Goal: Task Accomplishment & Management: Complete application form

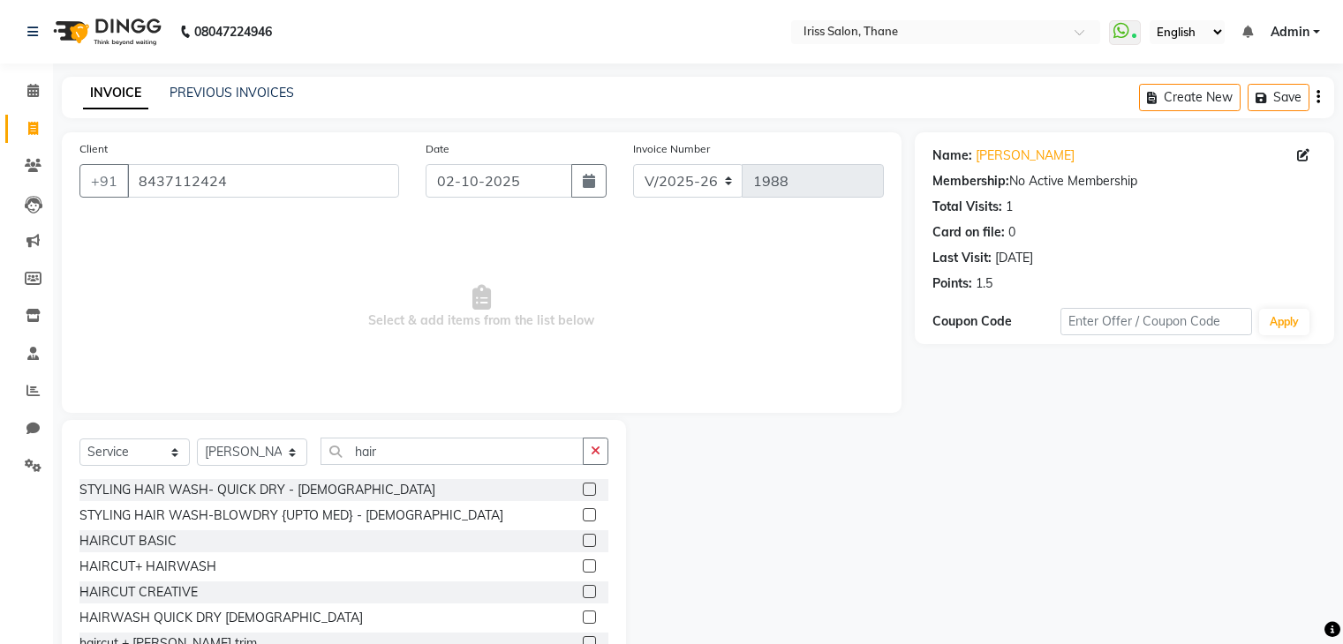
select select "7676"
select select "service"
select select "67966"
click at [276, 95] on link "PREVIOUS INVOICES" at bounding box center [231, 93] width 124 height 16
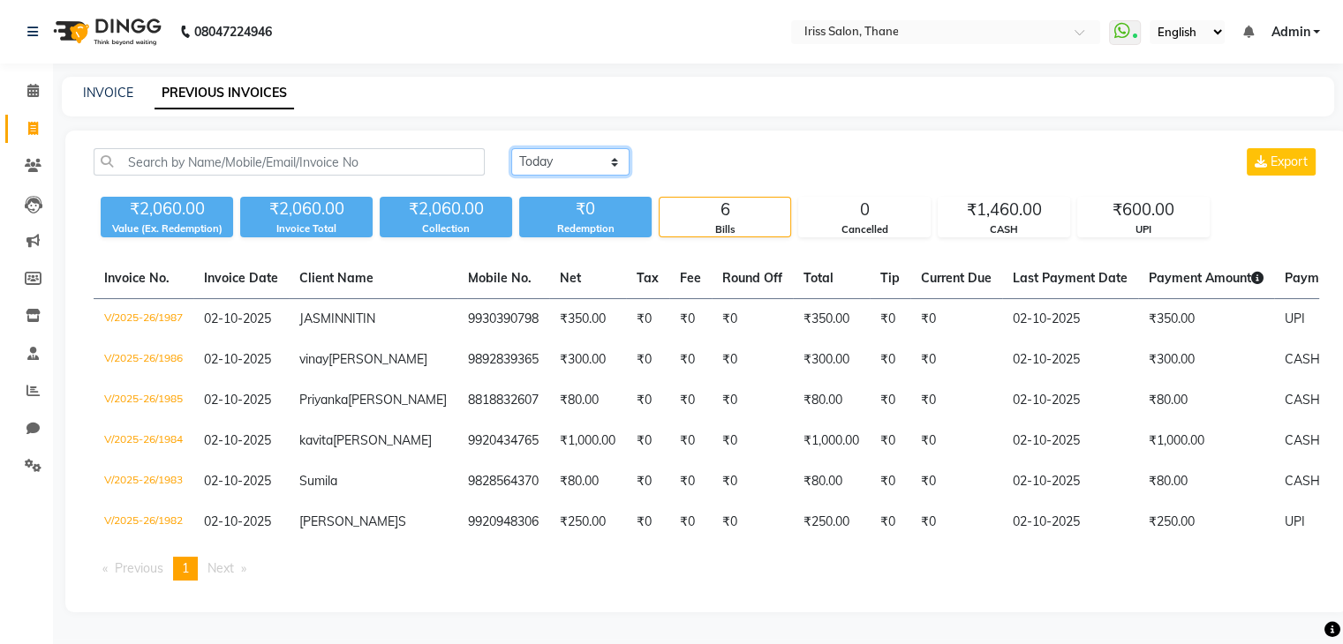
click at [594, 169] on select "Today Yesterday Custom Range" at bounding box center [570, 161] width 118 height 27
click at [511, 148] on select "Today Yesterday Custom Range" at bounding box center [570, 161] width 118 height 27
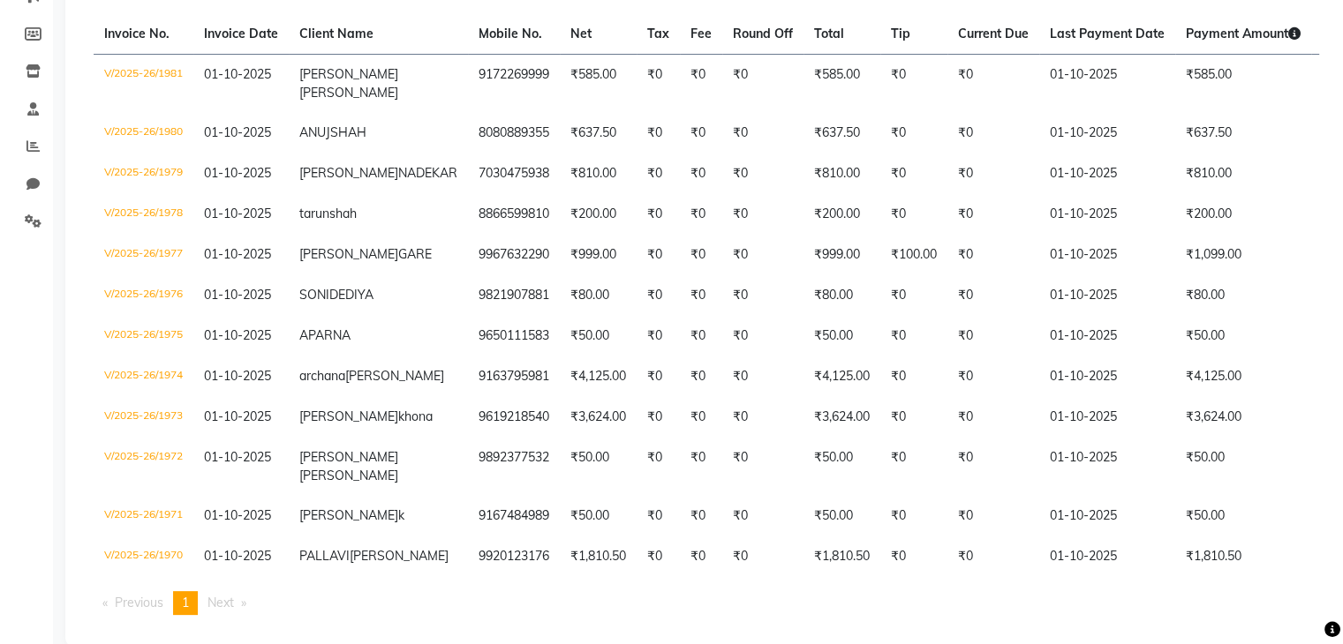
scroll to position [258, 0]
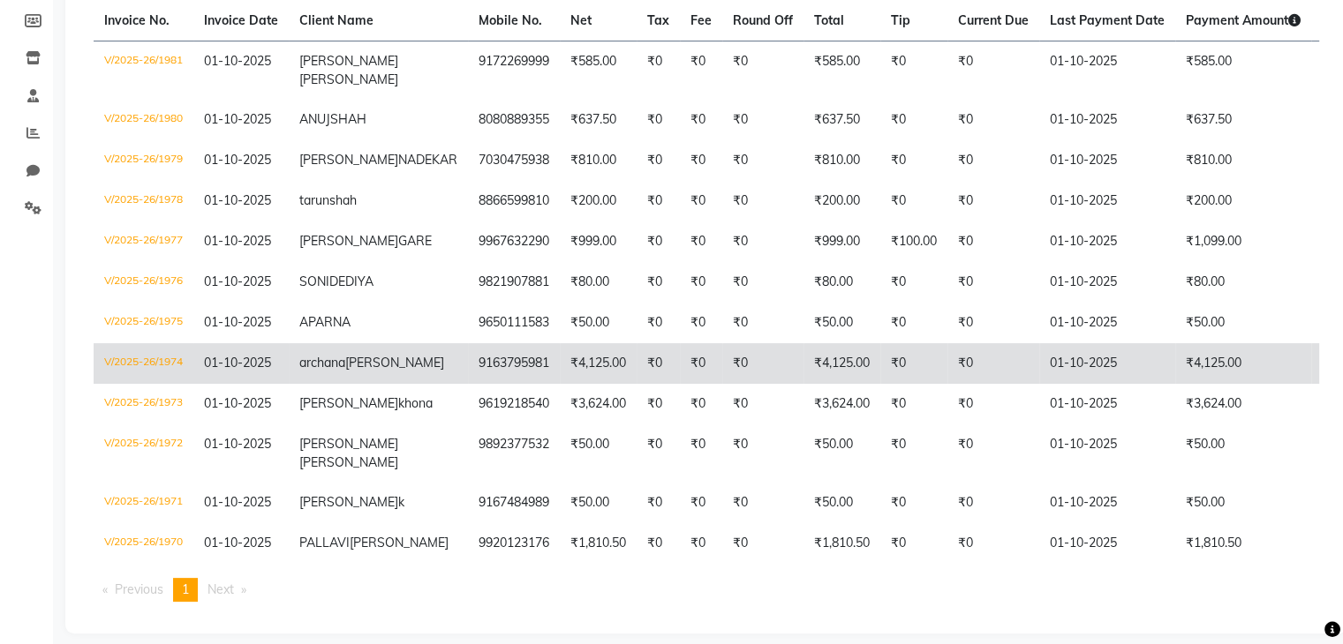
click at [468, 384] on td "9163795981" at bounding box center [514, 363] width 92 height 41
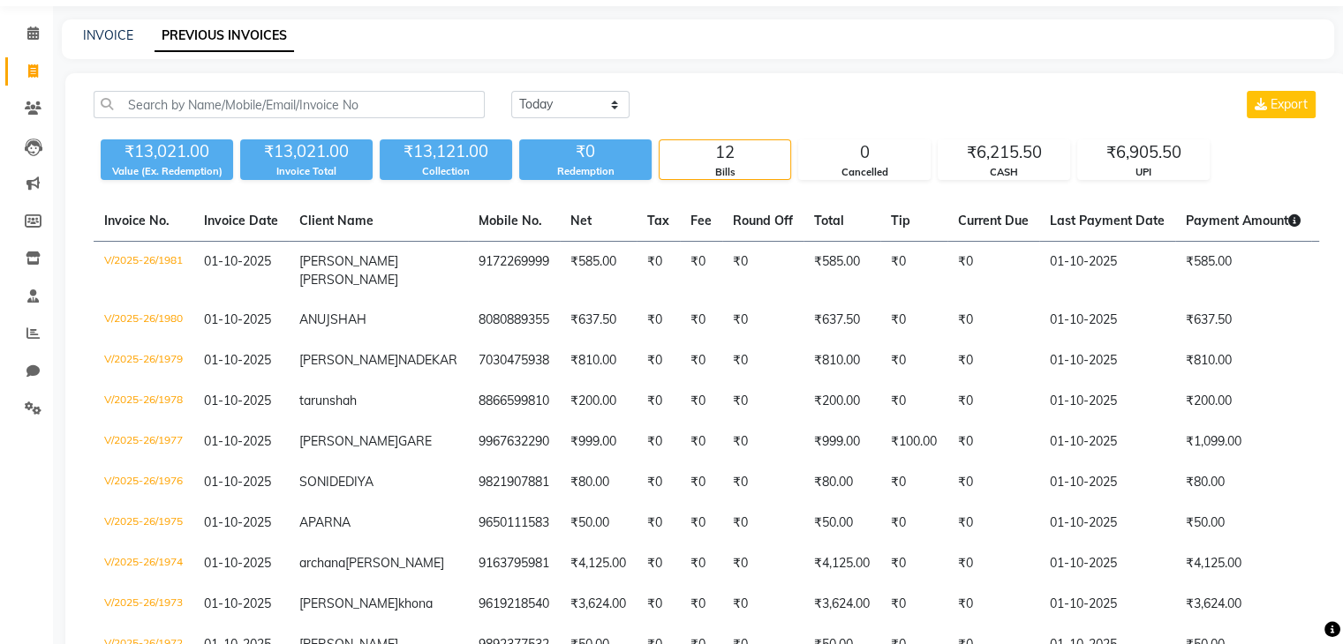
scroll to position [0, 0]
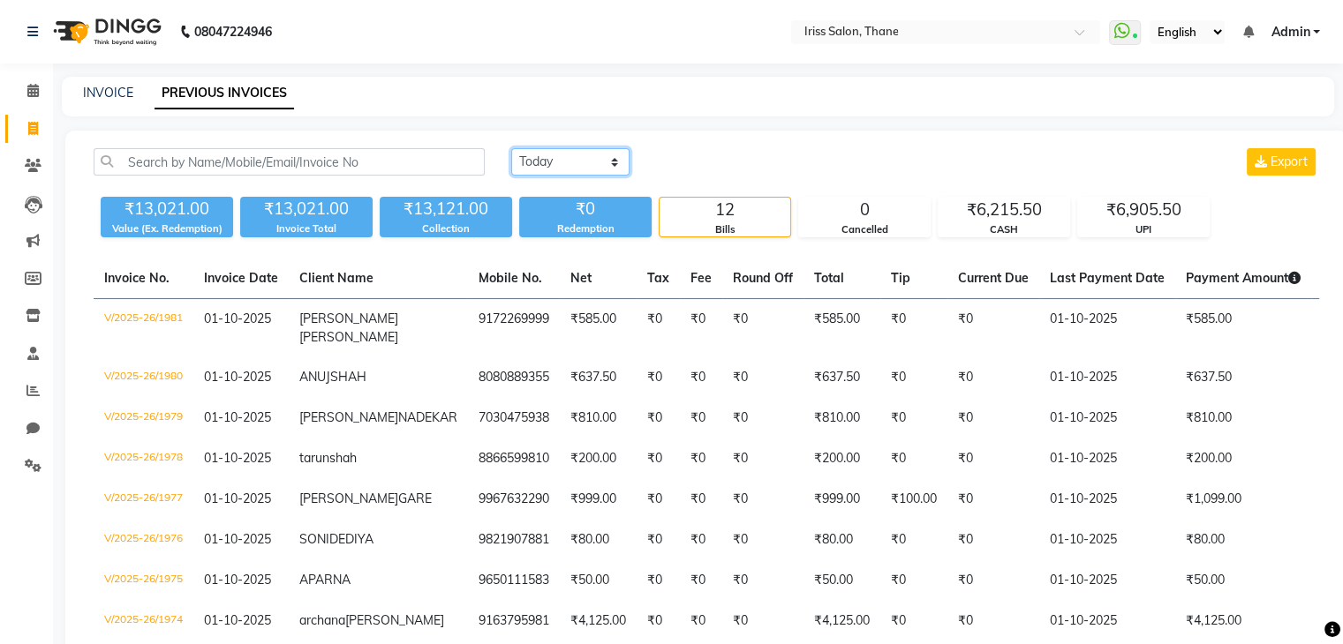
click at [607, 164] on select "Today Yesterday Custom Range" at bounding box center [570, 161] width 118 height 27
select select "today"
click at [511, 148] on select "Today Yesterday Custom Range" at bounding box center [570, 161] width 118 height 27
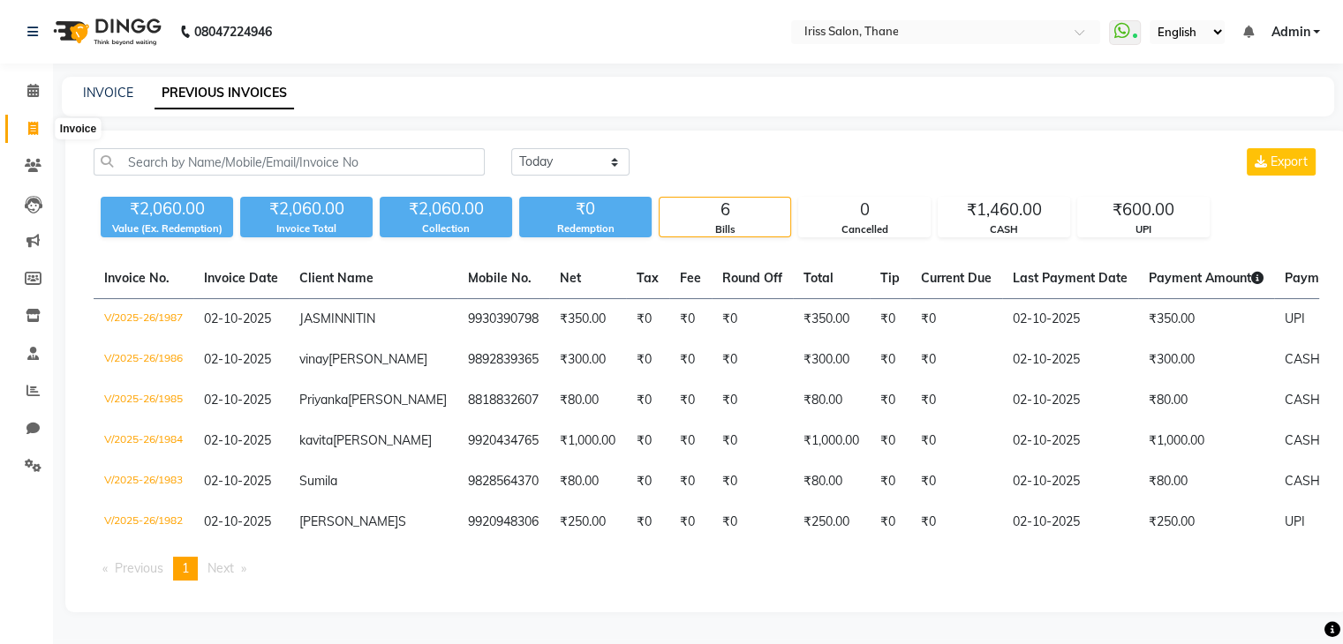
click at [36, 128] on icon at bounding box center [33, 128] width 10 height 13
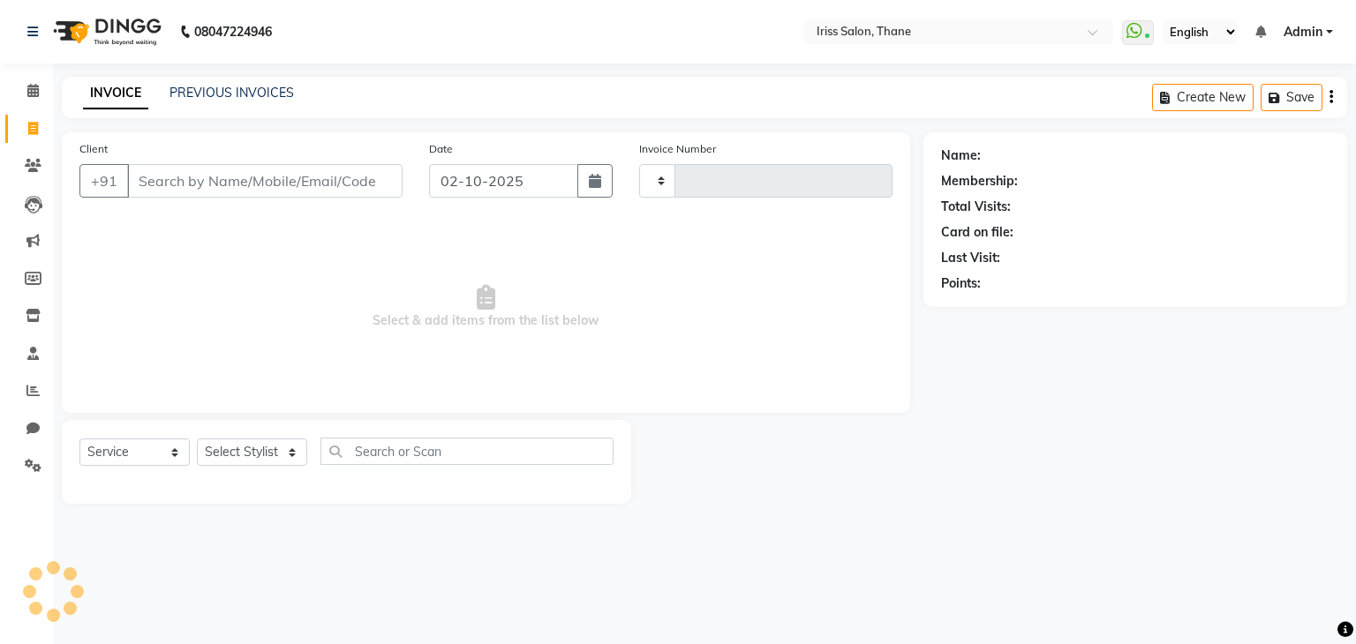
click at [170, 192] on input "Client" at bounding box center [264, 181] width 275 height 34
select select "product"
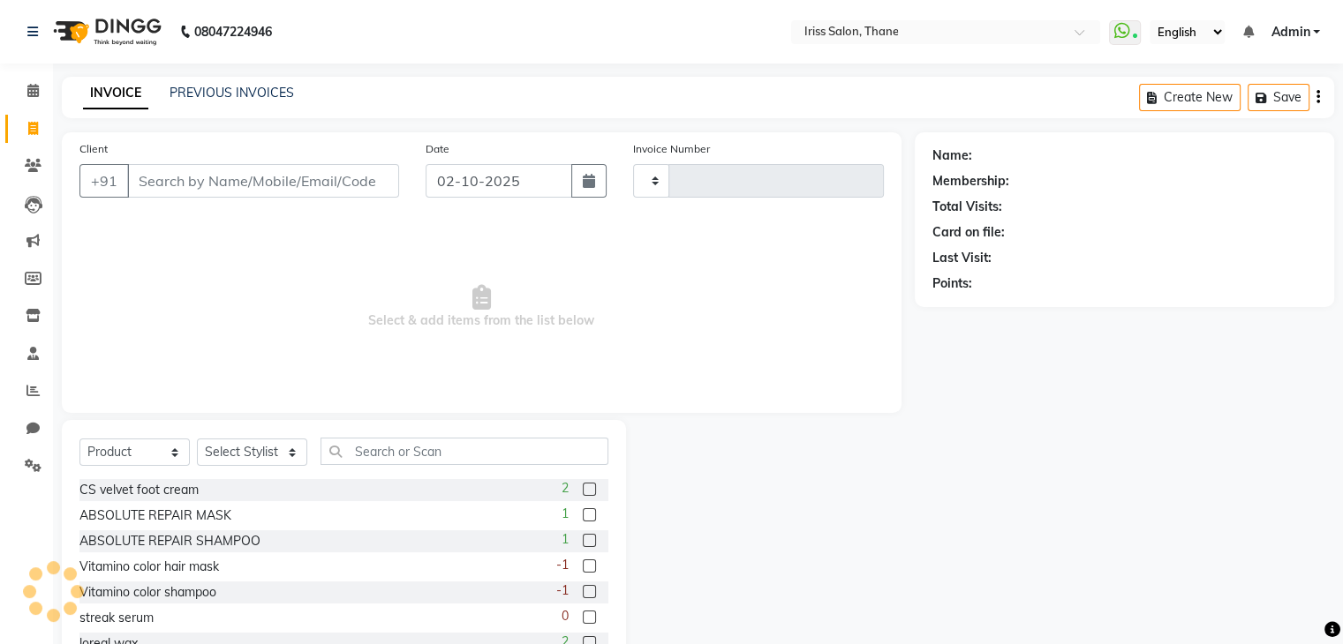
type input "1988"
select select "7676"
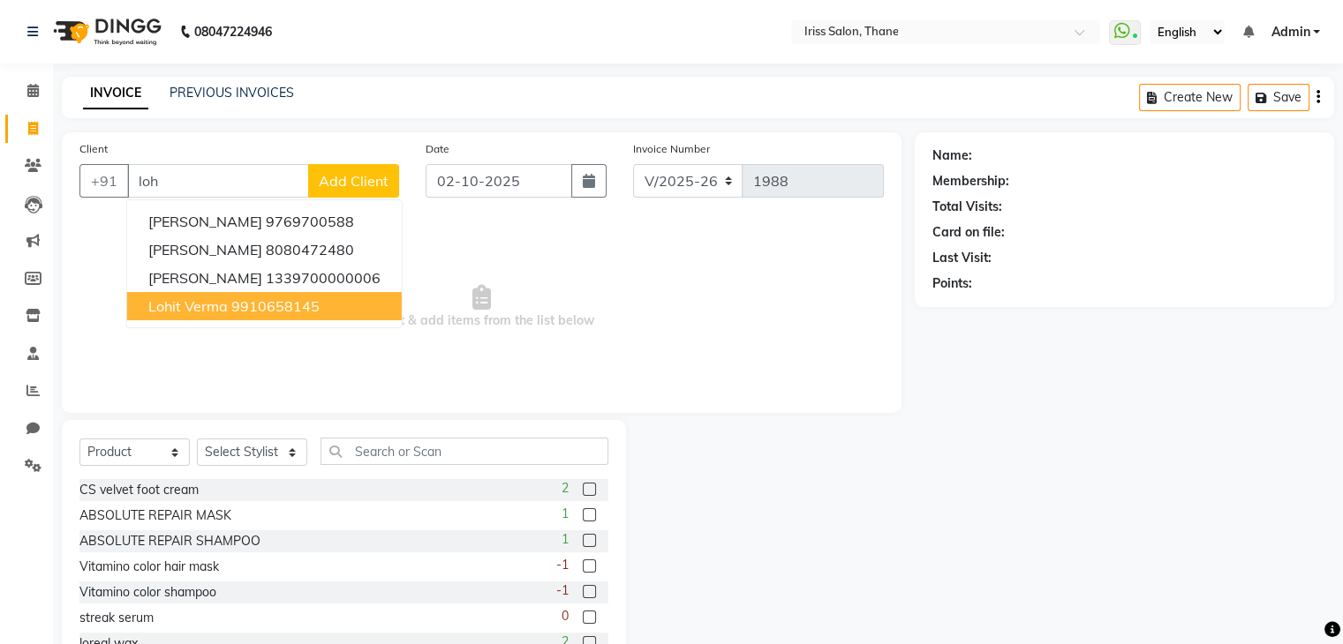
click at [174, 306] on span "Lohit verma" at bounding box center [187, 306] width 79 height 18
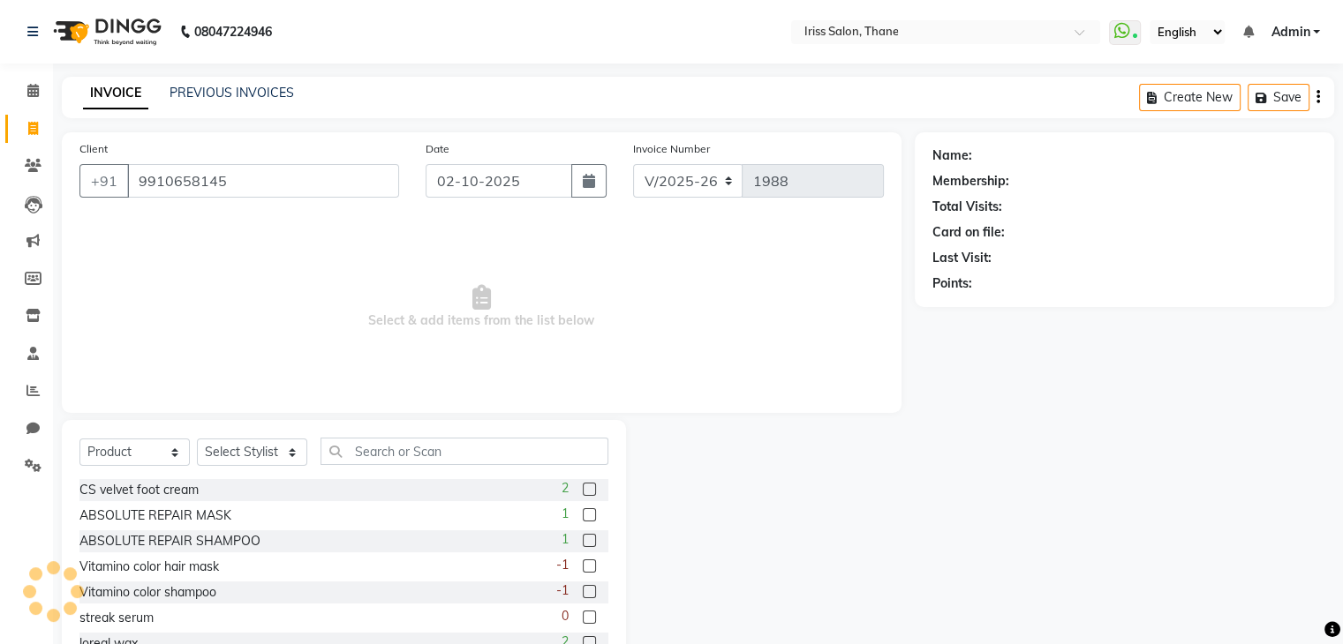
type input "9910658145"
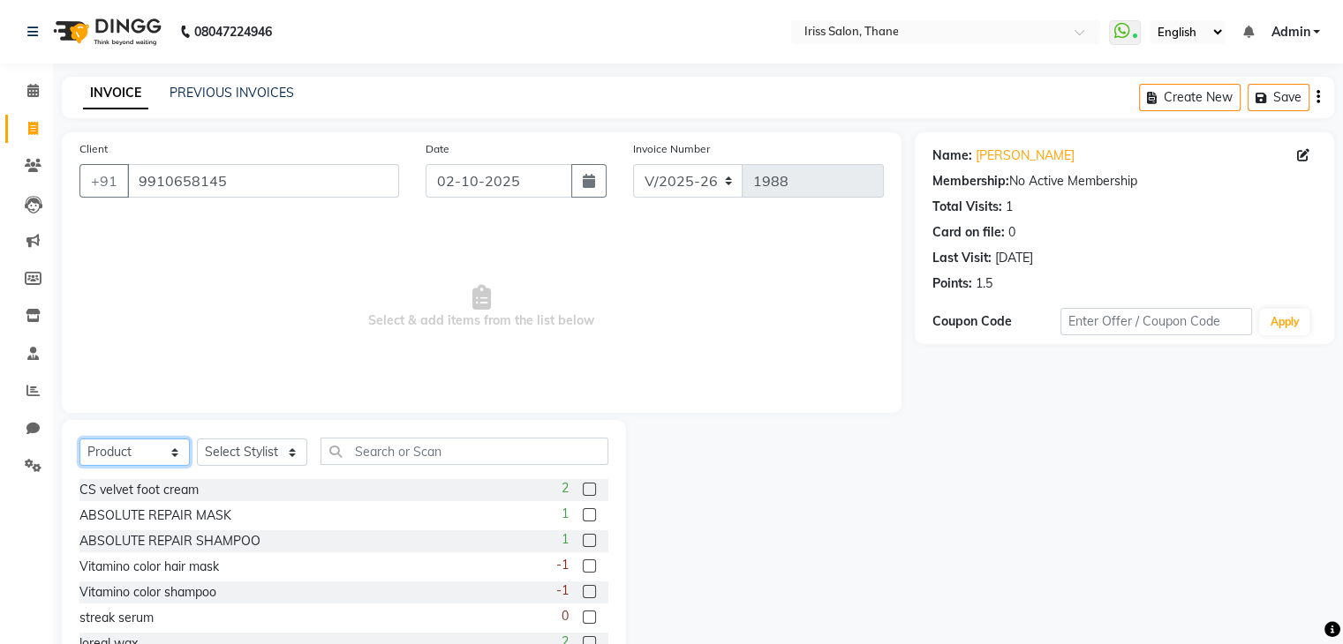
click at [123, 453] on select "Select Service Product Membership Package Voucher Prepaid Gift Card" at bounding box center [134, 452] width 110 height 27
select select "service"
click at [79, 440] on select "Select Service Product Membership Package Voucher Prepaid Gift Card" at bounding box center [134, 452] width 110 height 27
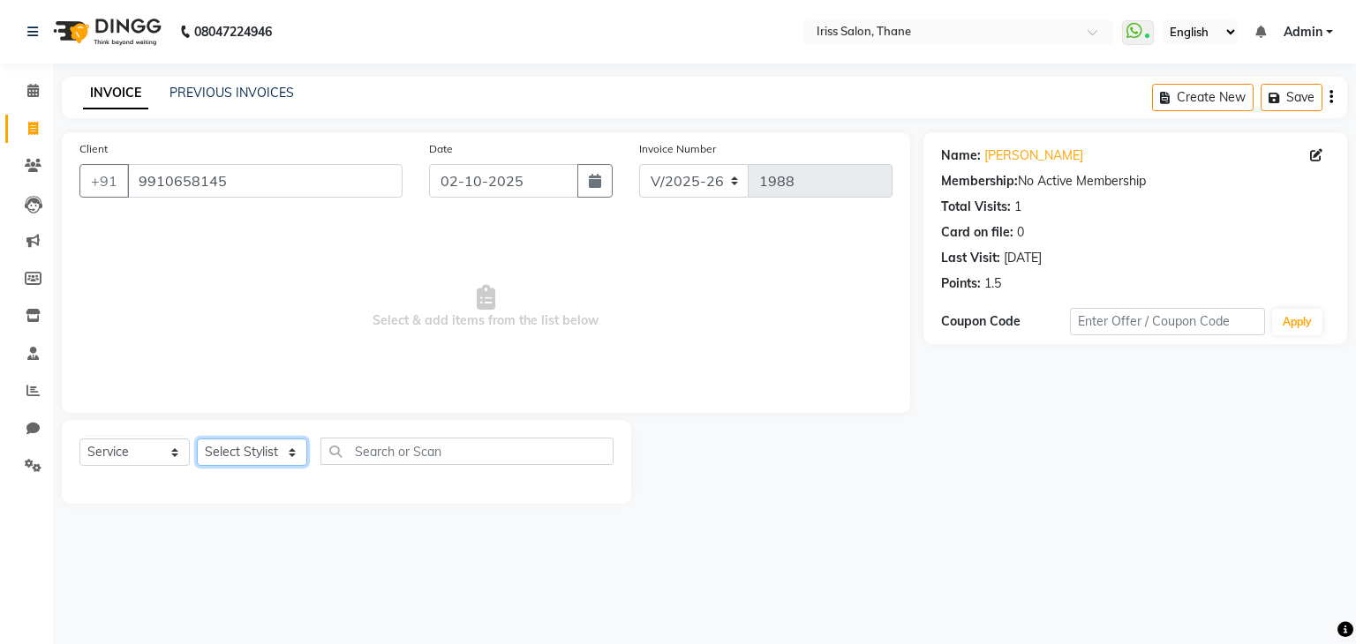
click at [247, 458] on select "Select Stylist Alzeem salmani irshad mehul mamania Nishi mishra prerana Priyank…" at bounding box center [252, 452] width 110 height 27
select select "67966"
click at [197, 440] on select "Select Stylist Alzeem salmani irshad mehul mamania Nishi mishra prerana Priyank…" at bounding box center [252, 452] width 110 height 27
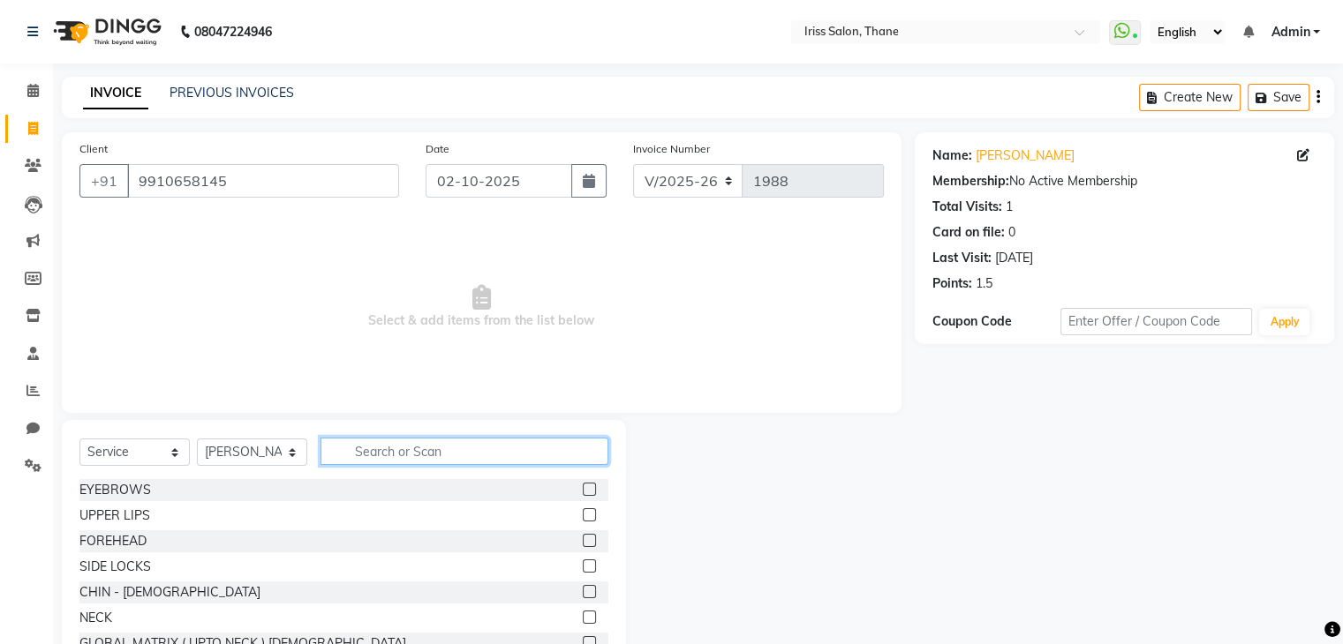
click at [376, 465] on input "text" at bounding box center [464, 451] width 288 height 27
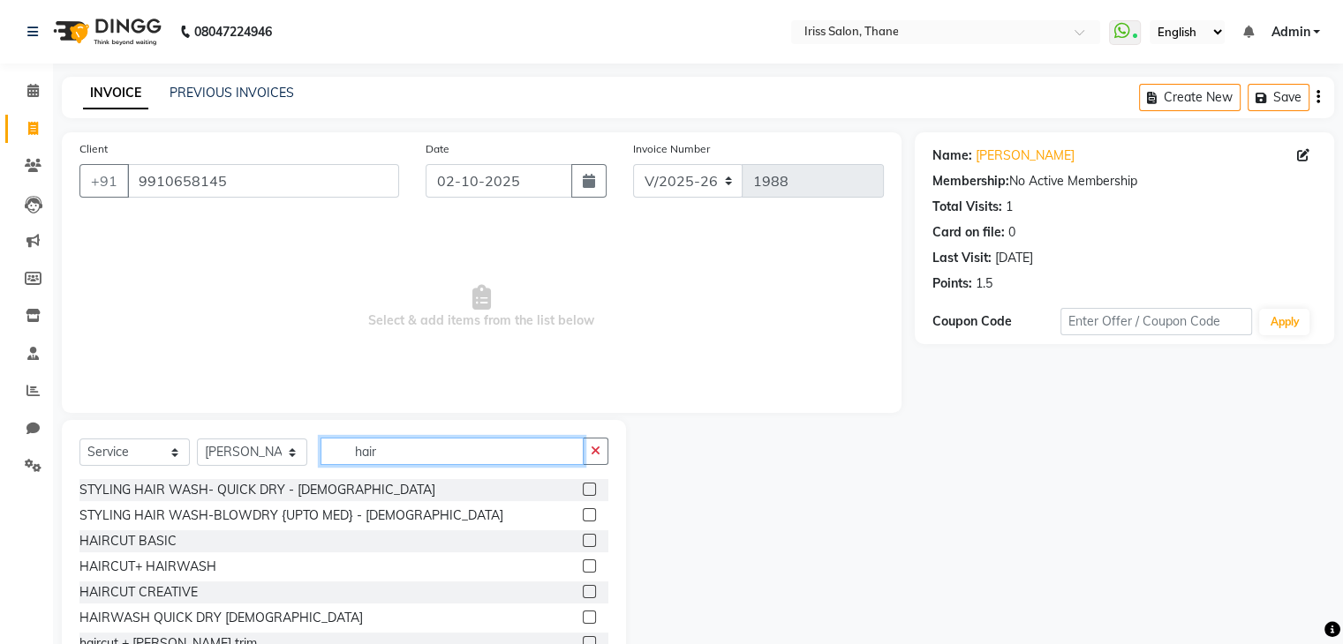
type input "hair"
click at [583, 538] on label at bounding box center [589, 540] width 13 height 13
click at [583, 538] on input "checkbox" at bounding box center [588, 541] width 11 height 11
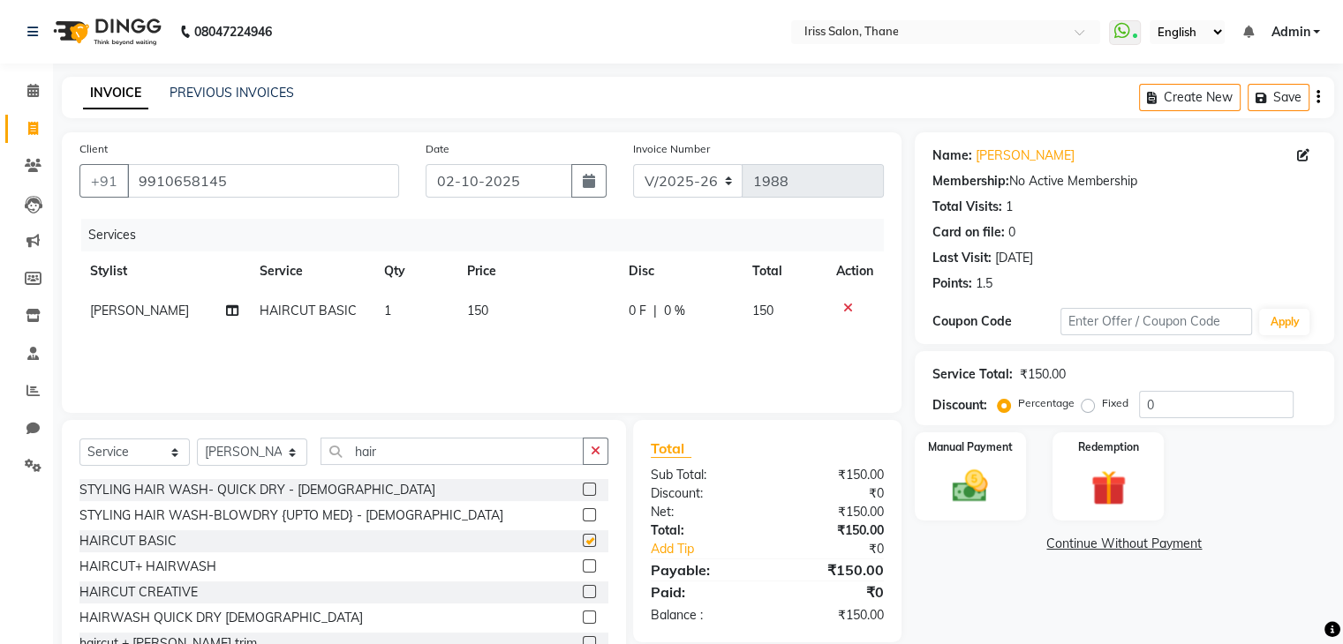
checkbox input "false"
click at [950, 481] on img at bounding box center [969, 487] width 59 height 42
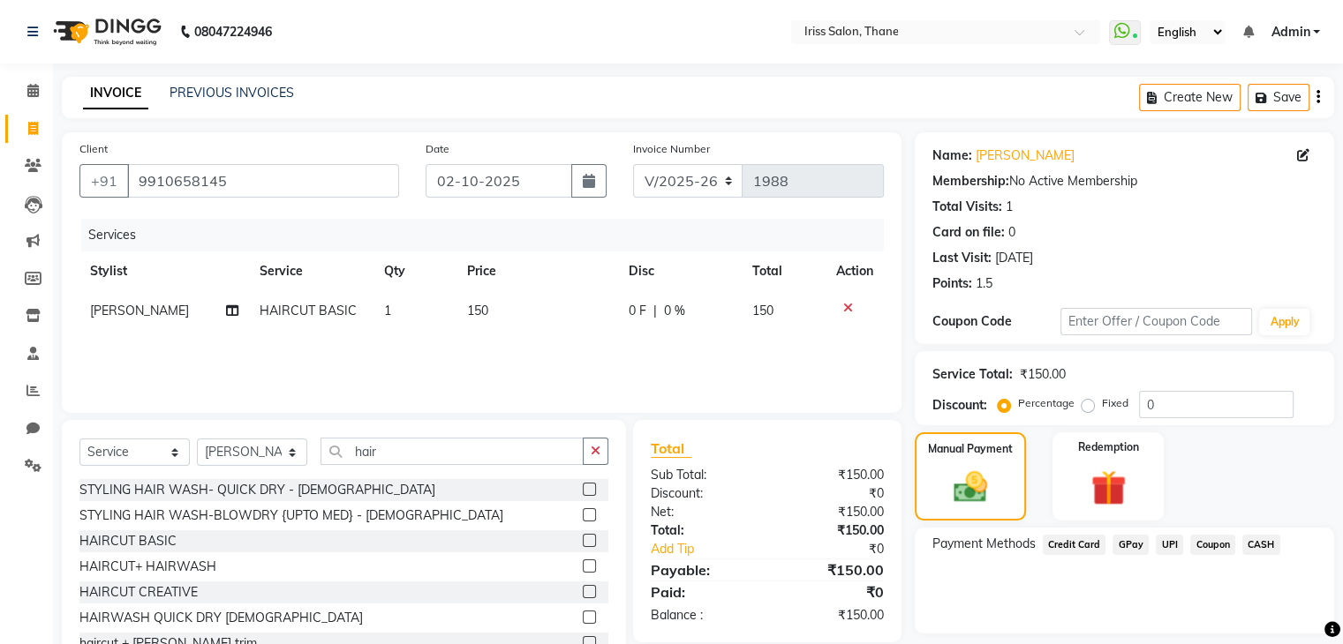
click at [1252, 542] on span "CASH" at bounding box center [1261, 545] width 38 height 20
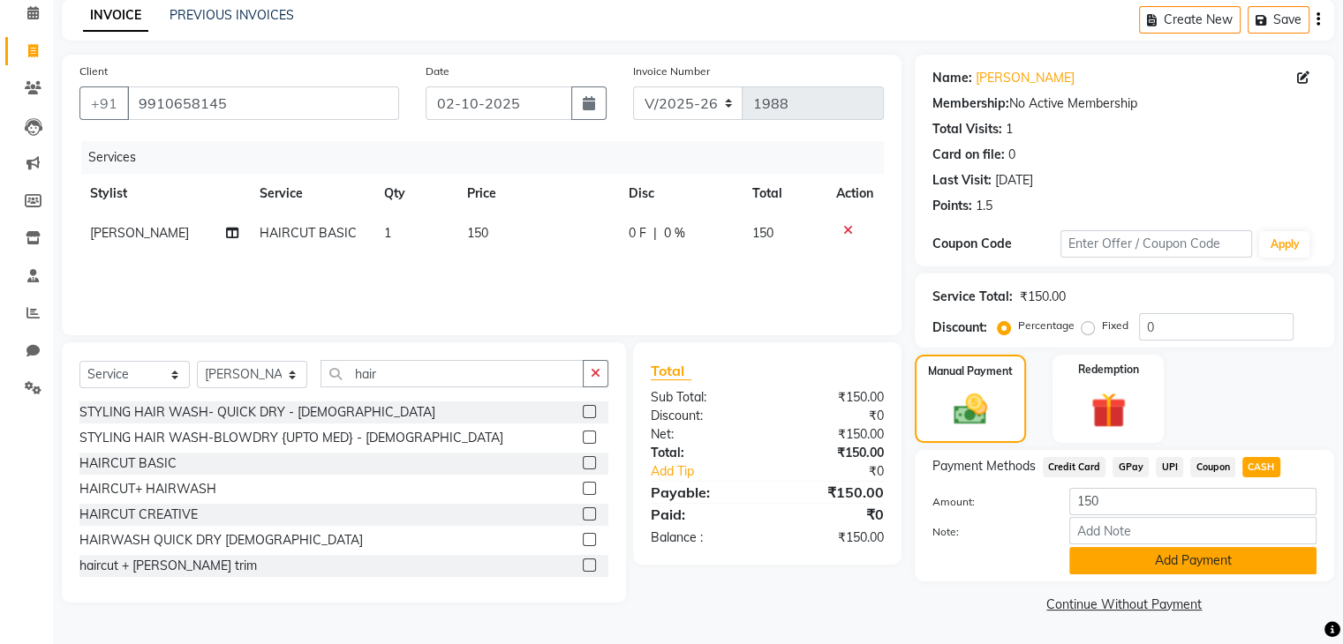
click at [1204, 553] on button "Add Payment" at bounding box center [1192, 560] width 247 height 27
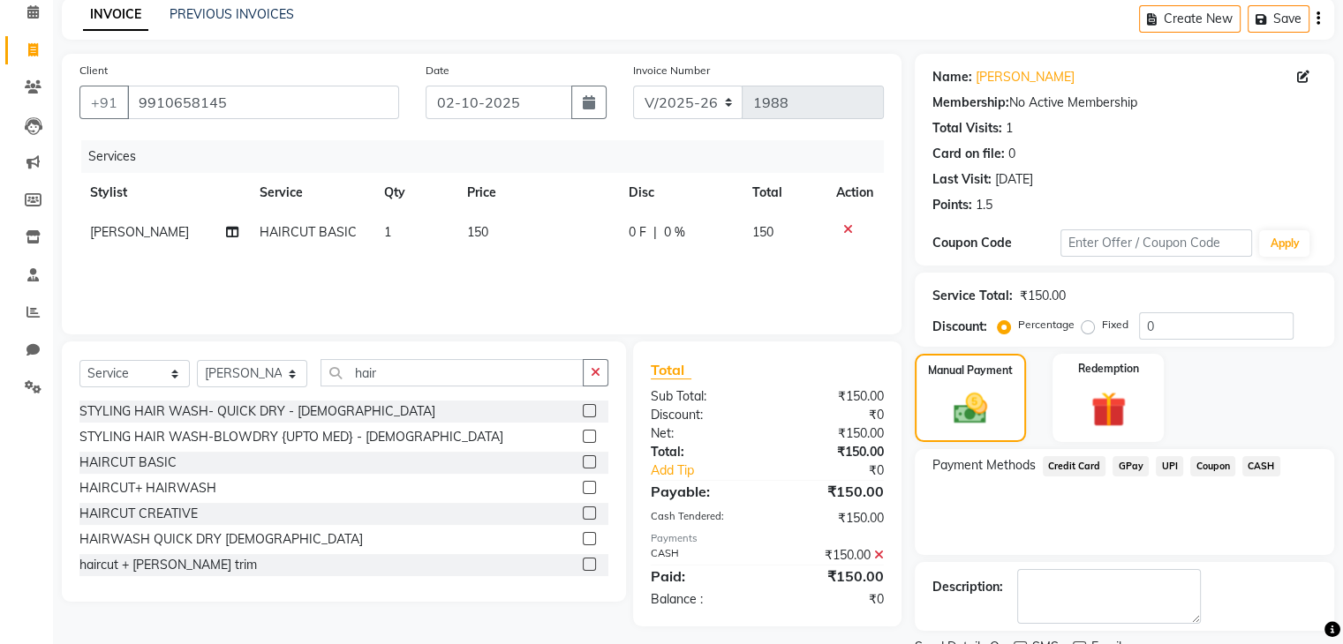
scroll to position [151, 0]
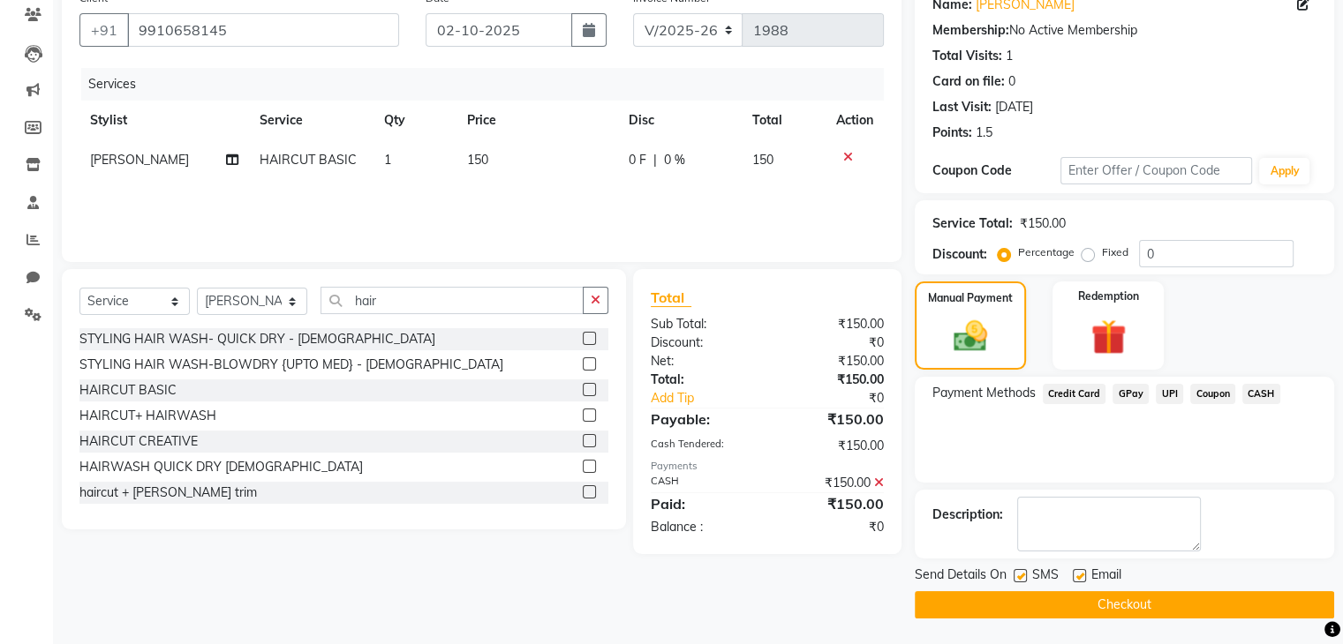
click at [1229, 606] on button "Checkout" at bounding box center [1124, 604] width 419 height 27
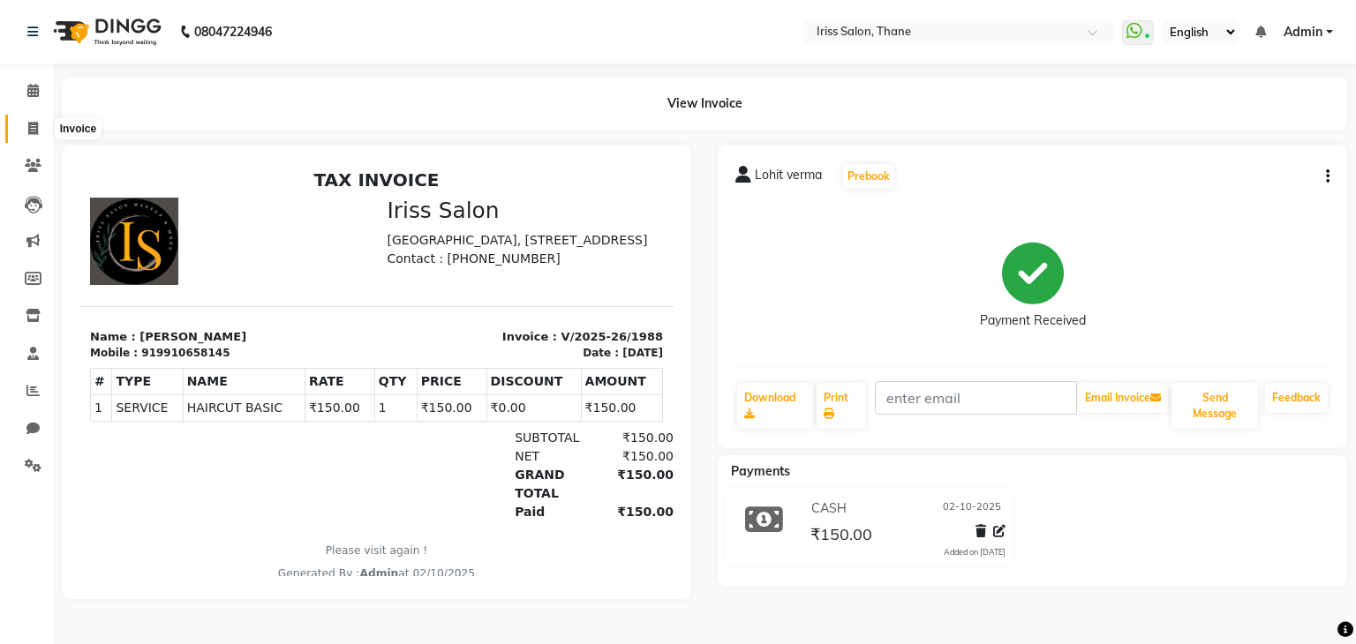
click at [32, 128] on icon at bounding box center [33, 128] width 10 height 13
select select "service"
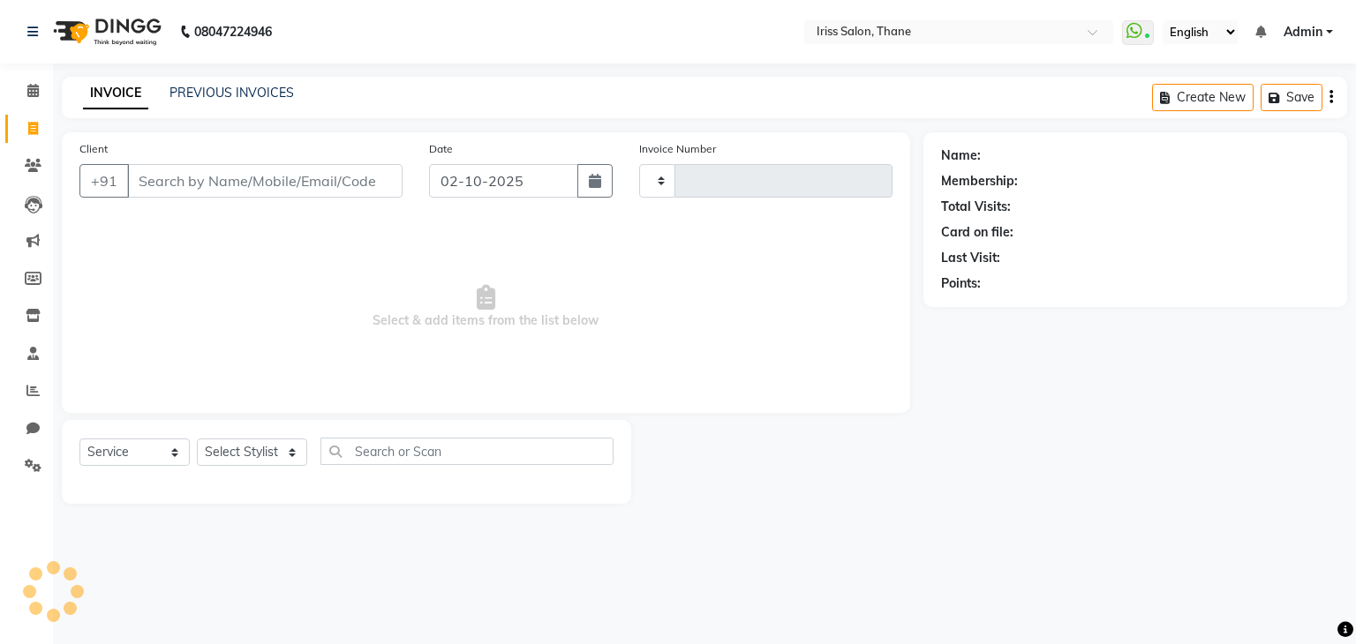
type input "1989"
select select "7676"
click at [236, 94] on link "PREVIOUS INVOICES" at bounding box center [231, 93] width 124 height 16
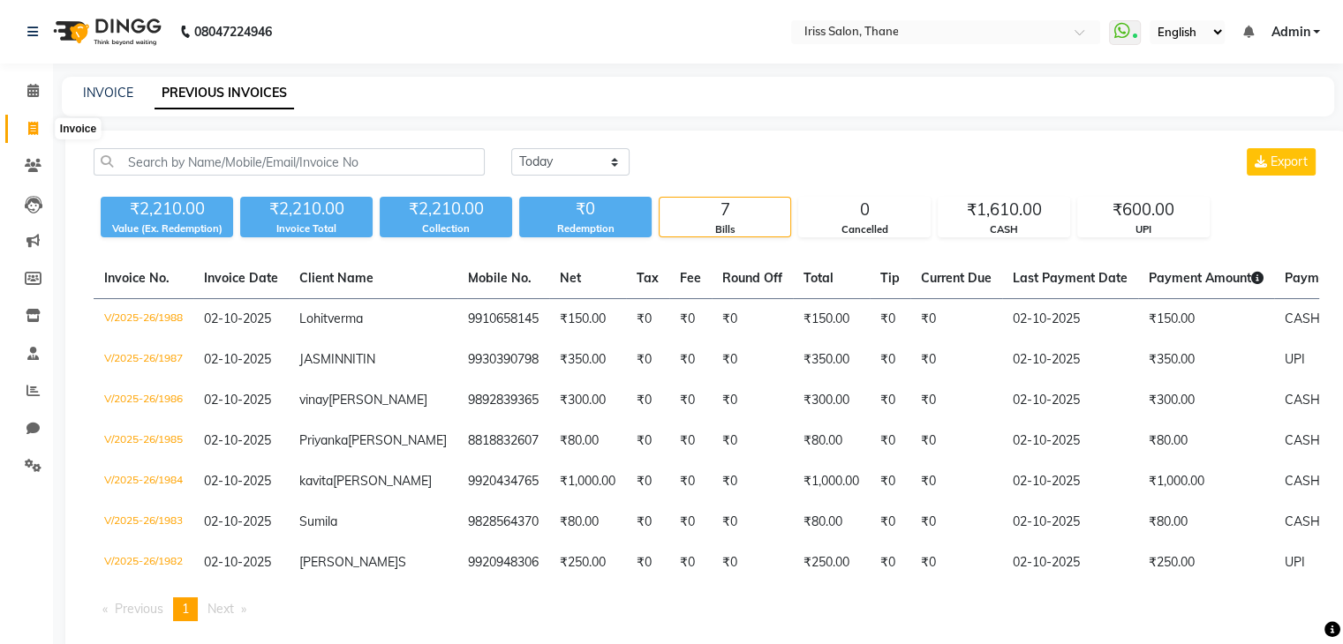
click at [33, 132] on icon at bounding box center [33, 128] width 10 height 13
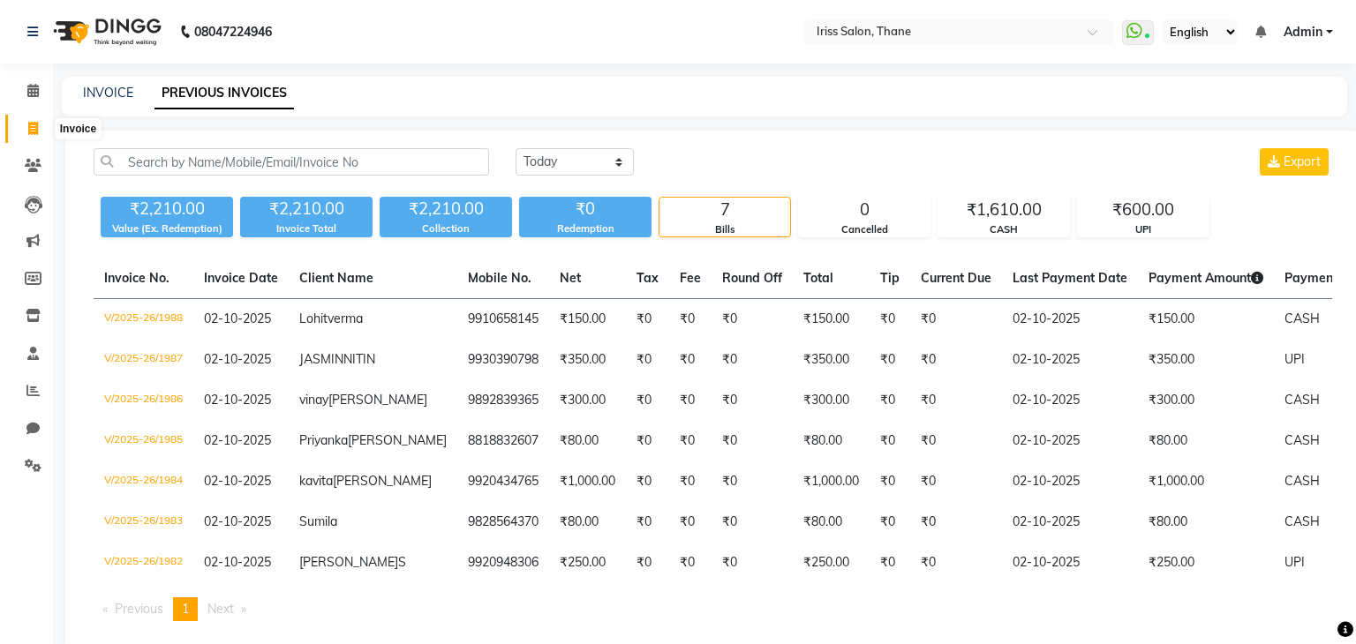
select select "service"
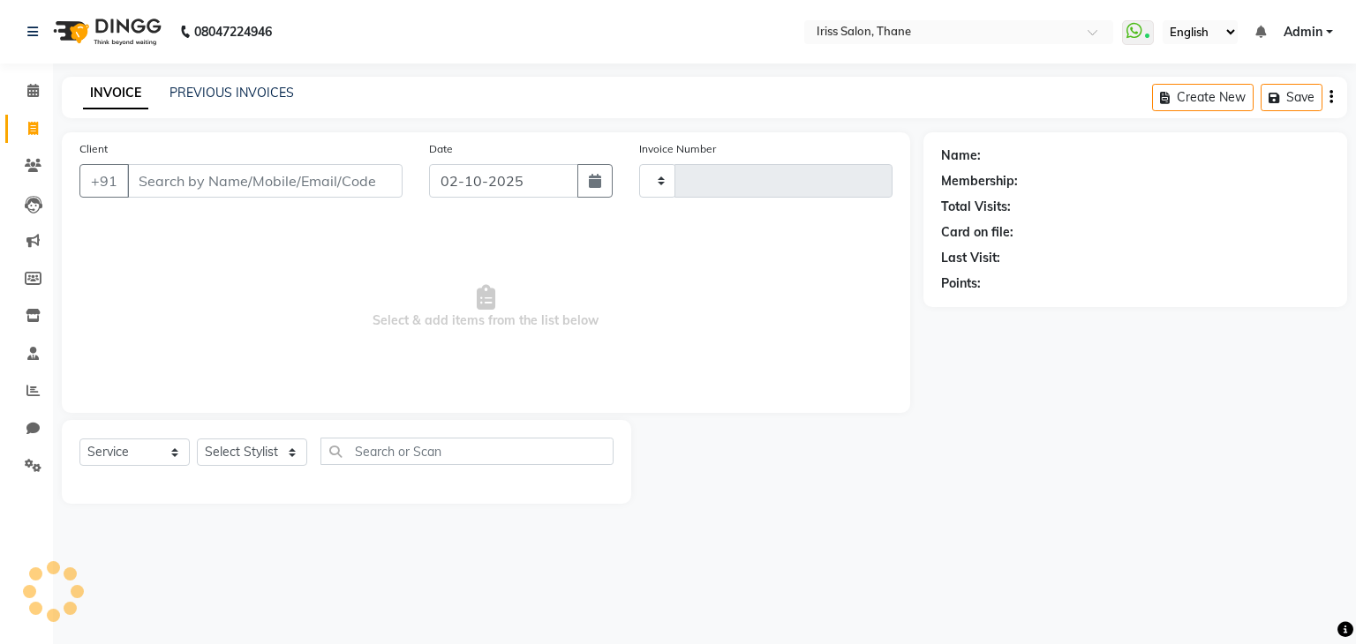
type input "1989"
select select "7676"
select select "product"
click at [163, 192] on input "Client" at bounding box center [264, 181] width 275 height 34
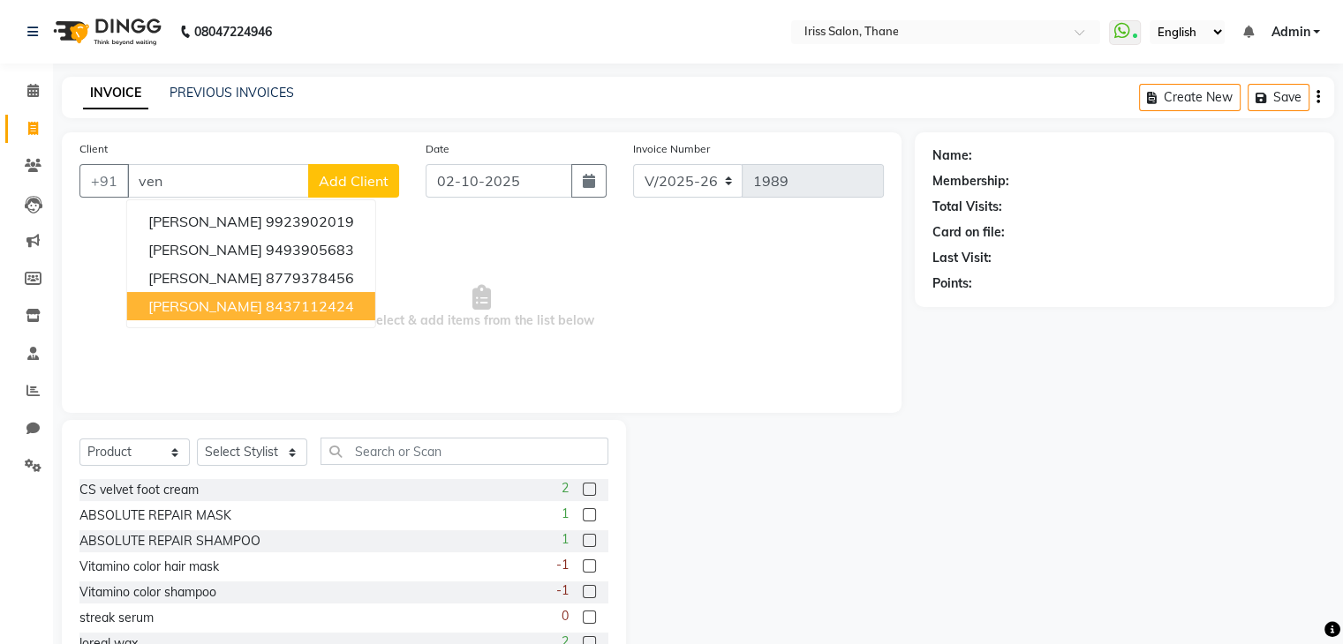
click at [211, 302] on span "venkatesh thota" at bounding box center [205, 306] width 114 height 18
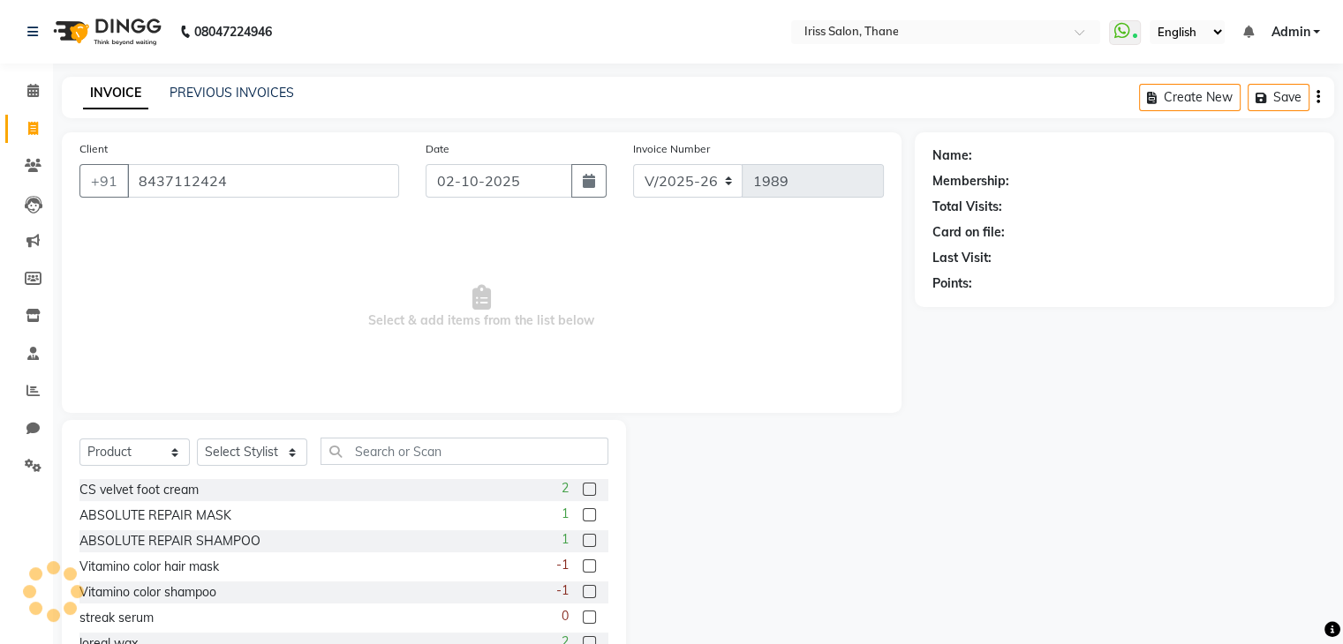
type input "8437112424"
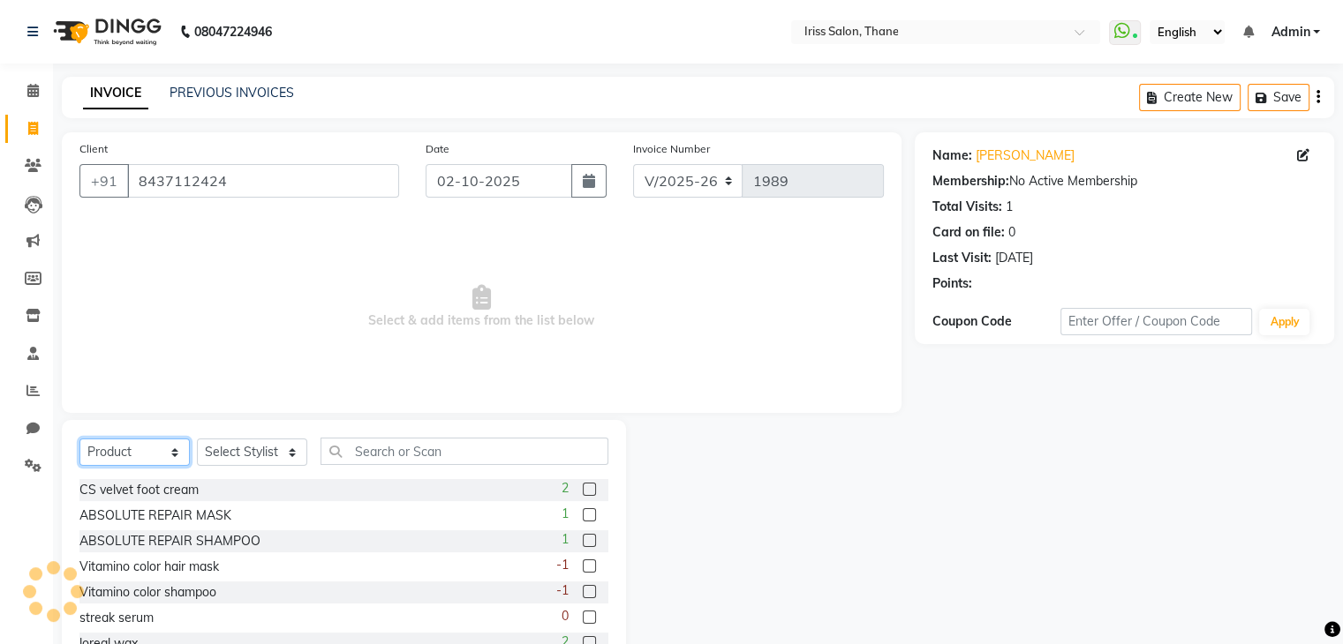
click at [168, 453] on select "Select Service Product Membership Package Voucher Prepaid Gift Card" at bounding box center [134, 452] width 110 height 27
select select "service"
click at [79, 440] on select "Select Service Product Membership Package Voucher Prepaid Gift Card" at bounding box center [134, 452] width 110 height 27
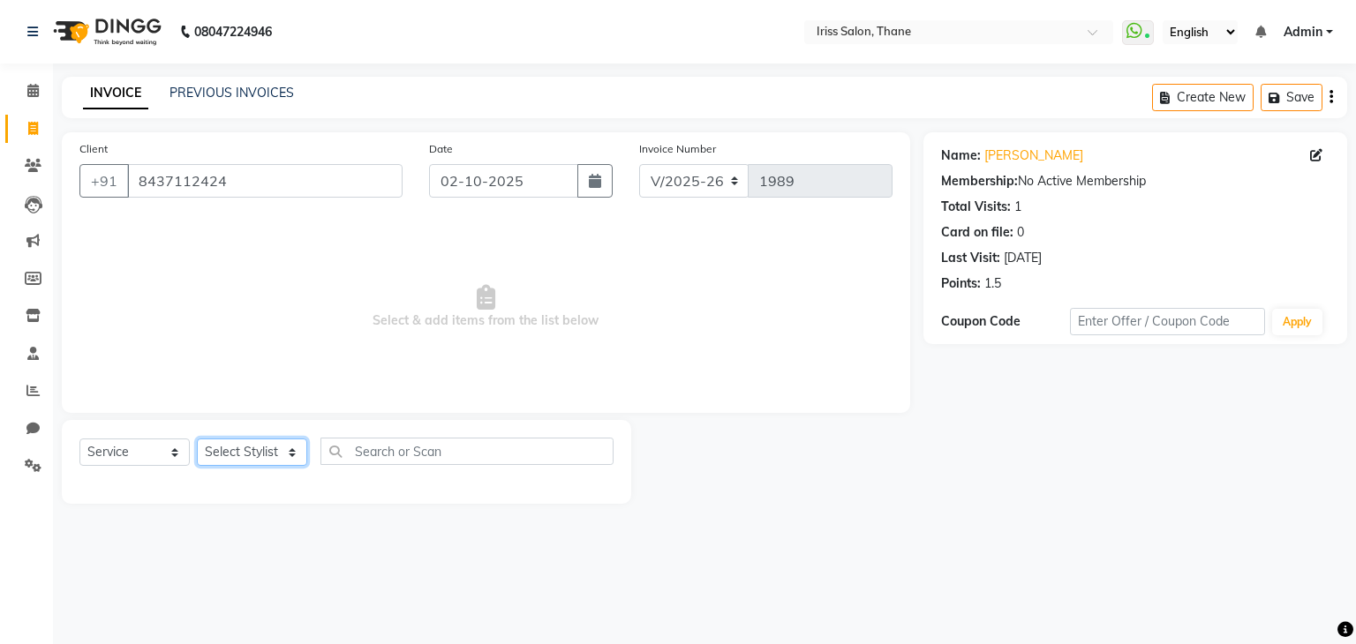
click at [262, 460] on select "Select Stylist Alzeem salmani irshad mehul mamania Nishi mishra prerana Priyank…" at bounding box center [252, 452] width 110 height 27
select select "67966"
click at [197, 440] on select "Select Stylist Alzeem salmani irshad mehul mamania Nishi mishra prerana Priyank…" at bounding box center [252, 452] width 110 height 27
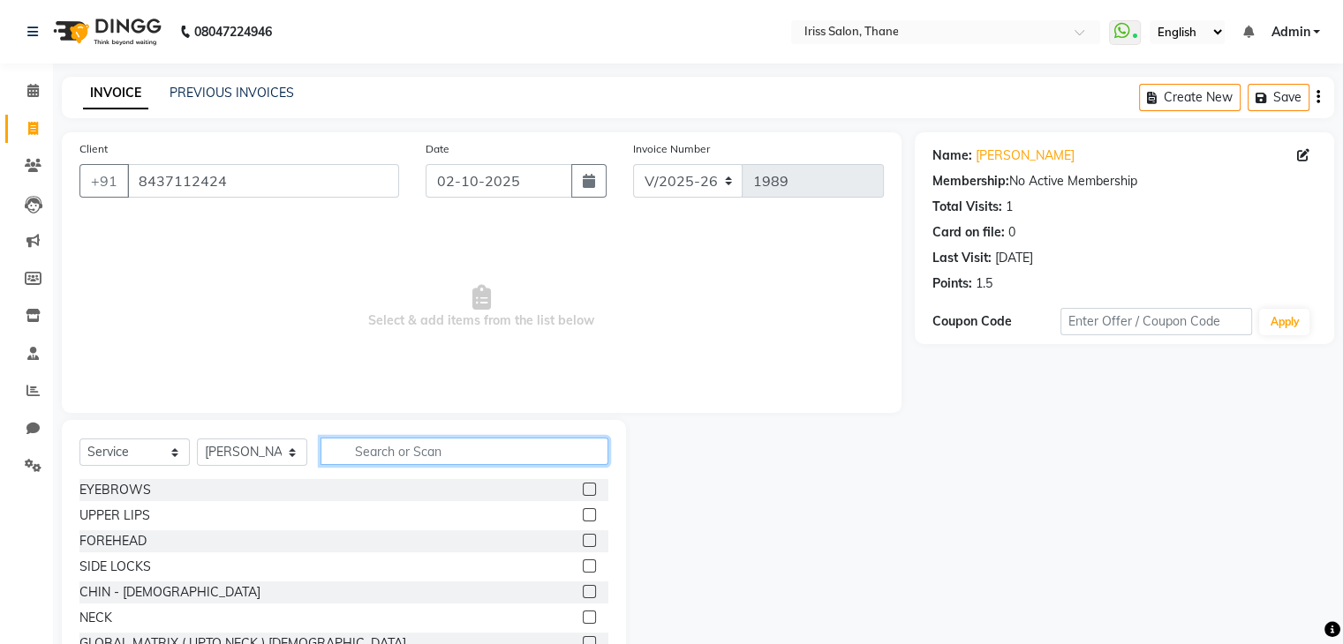
click at [359, 452] on input "text" at bounding box center [464, 451] width 288 height 27
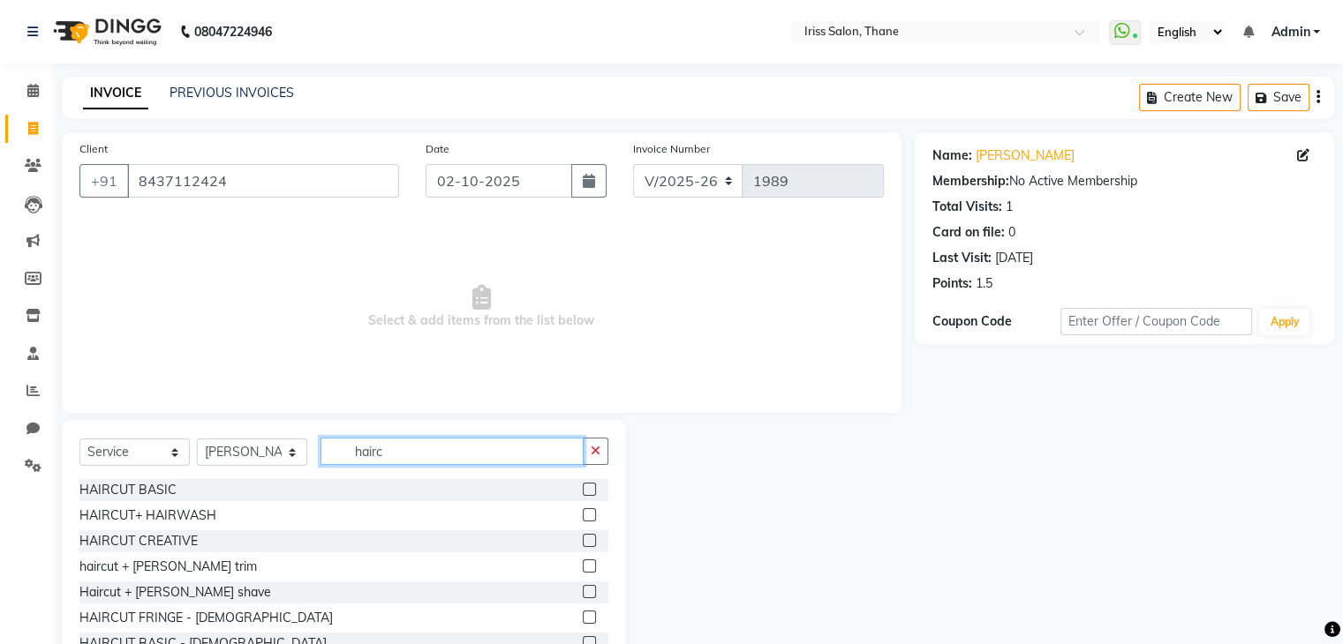
type input "hairc"
click at [583, 569] on label at bounding box center [589, 566] width 13 height 13
click at [583, 569] on input "checkbox" at bounding box center [588, 566] width 11 height 11
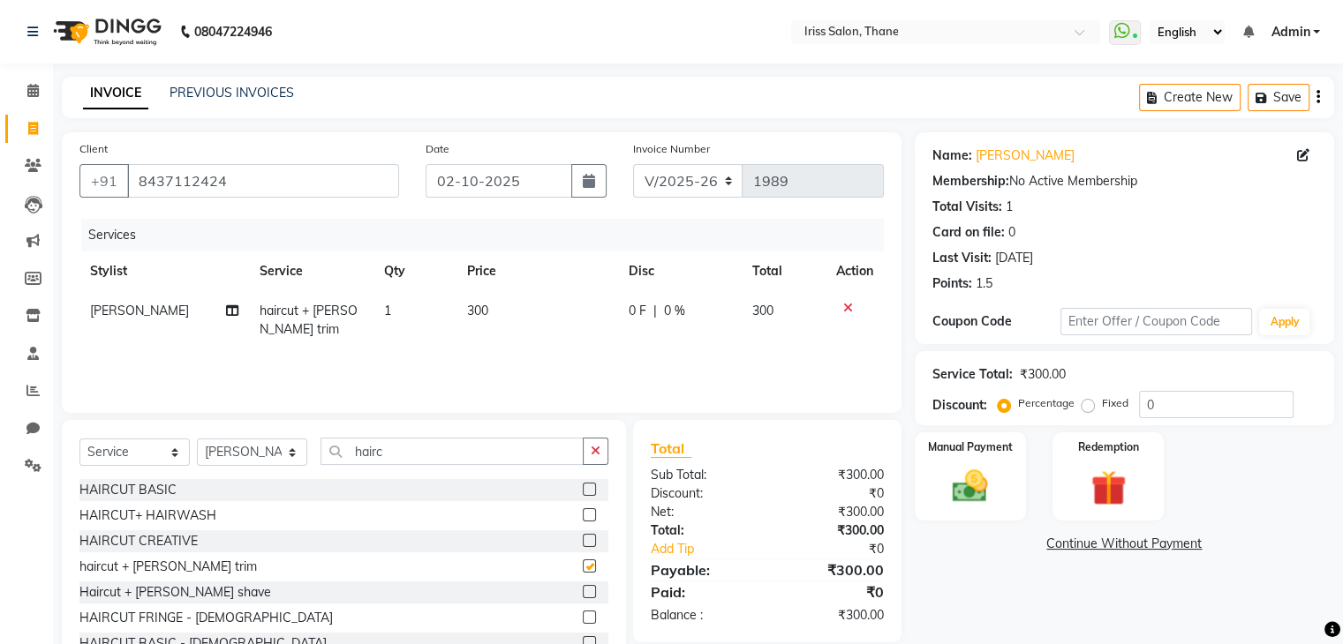
checkbox input "false"
click at [975, 485] on img at bounding box center [969, 487] width 59 height 42
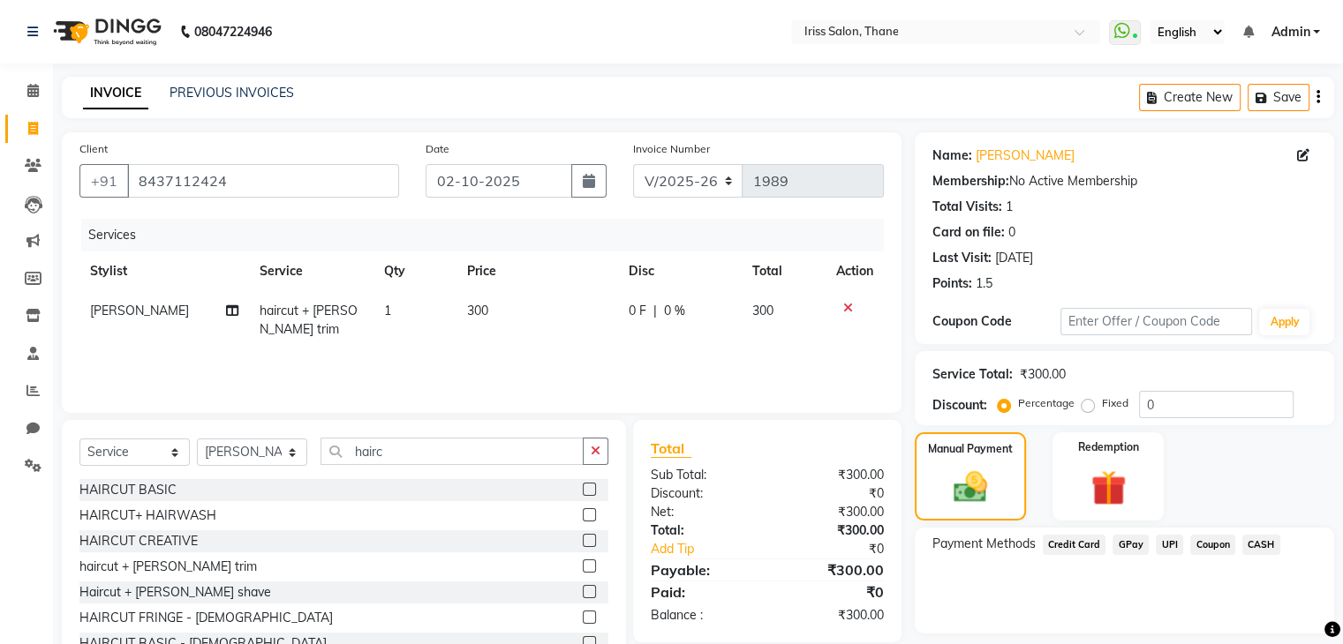
click at [1164, 544] on span "UPI" at bounding box center [1169, 545] width 27 height 20
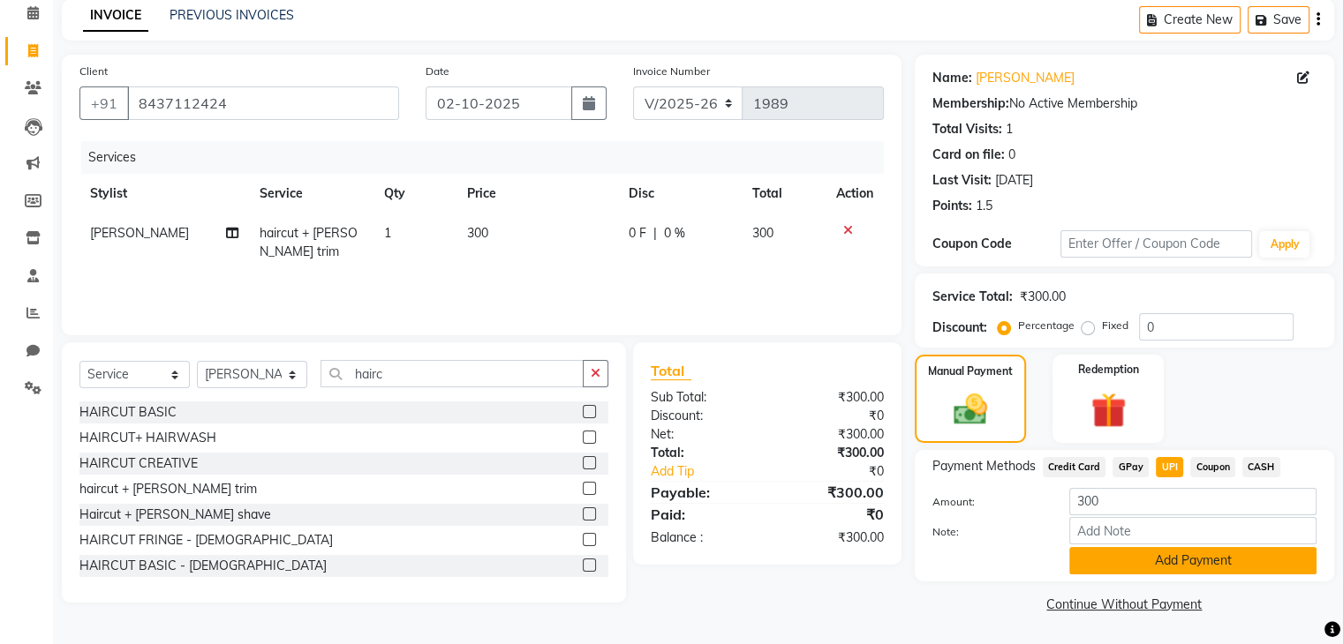
click at [1261, 553] on button "Add Payment" at bounding box center [1192, 560] width 247 height 27
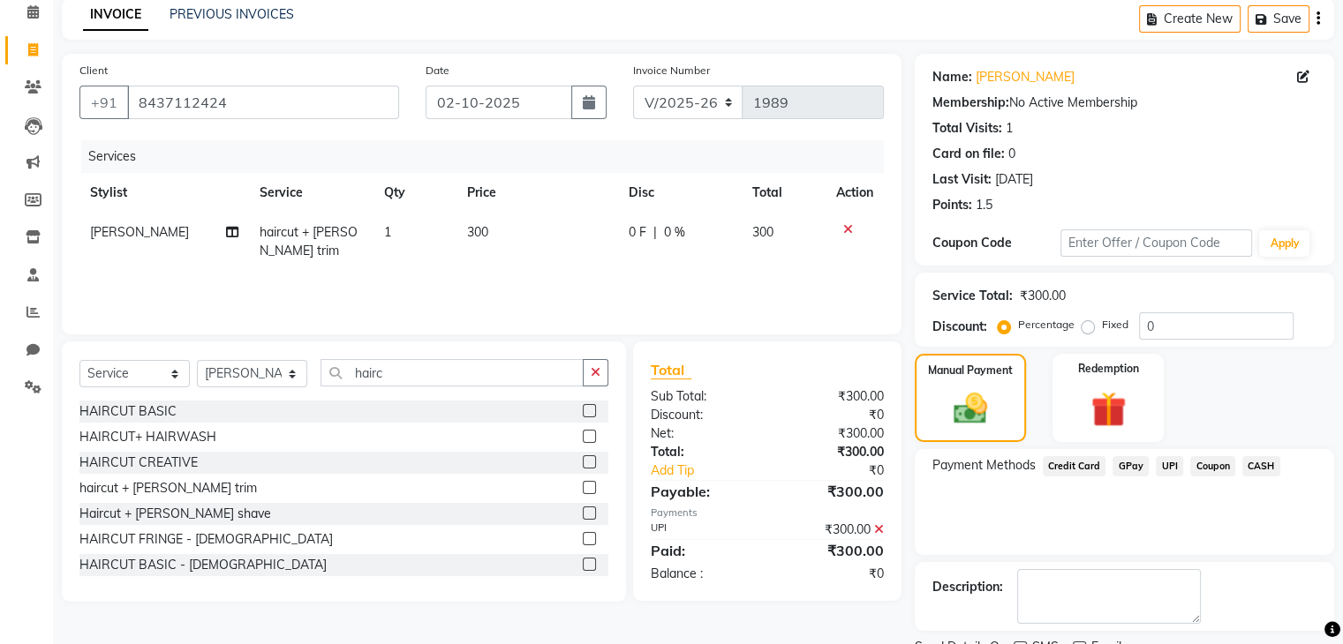
scroll to position [151, 0]
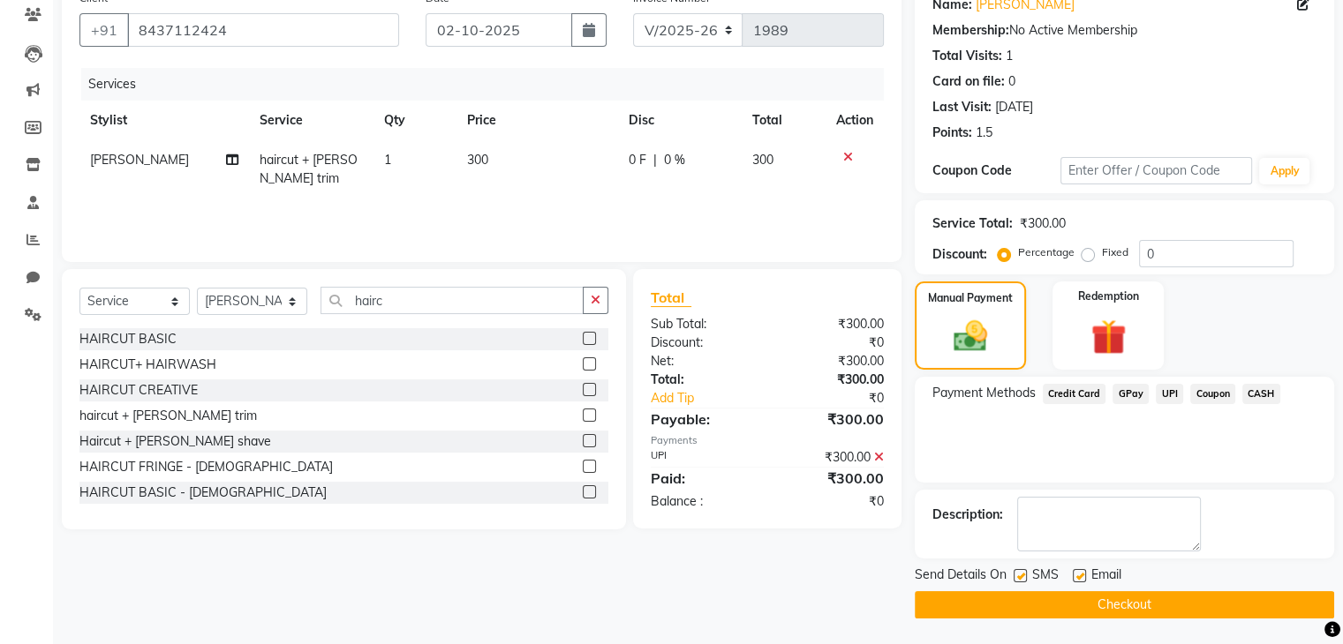
click at [1259, 606] on button "Checkout" at bounding box center [1124, 604] width 419 height 27
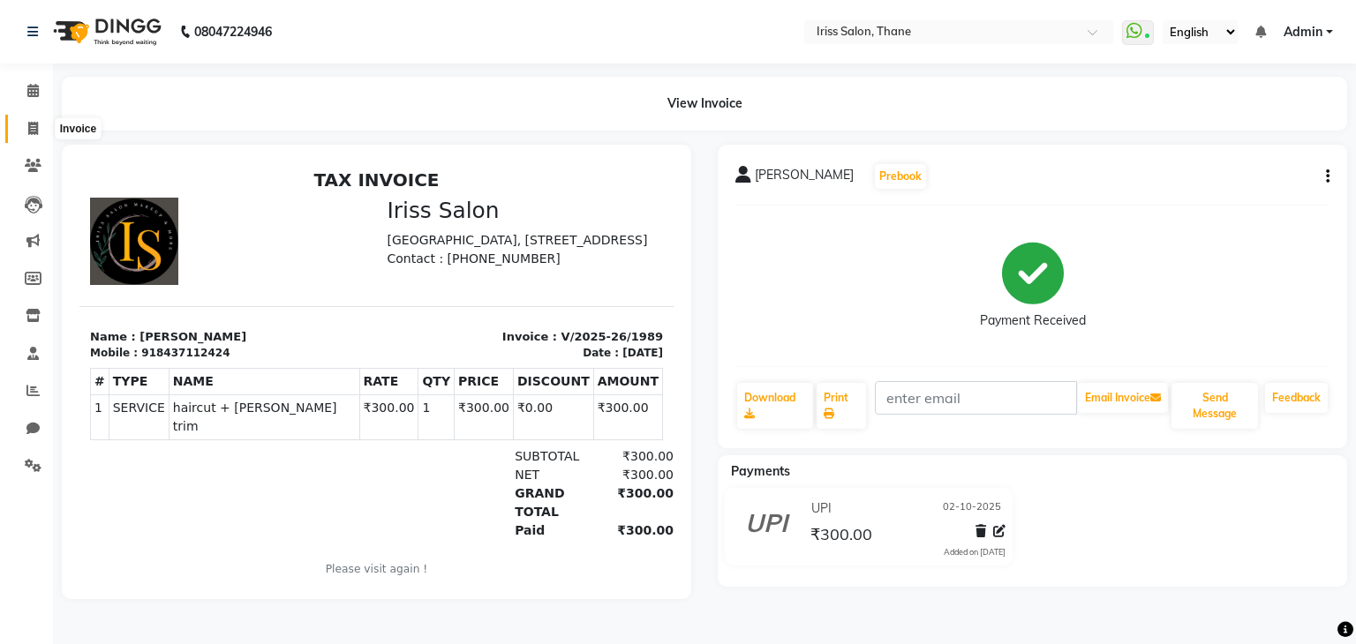
click at [34, 128] on icon at bounding box center [33, 128] width 10 height 13
select select "service"
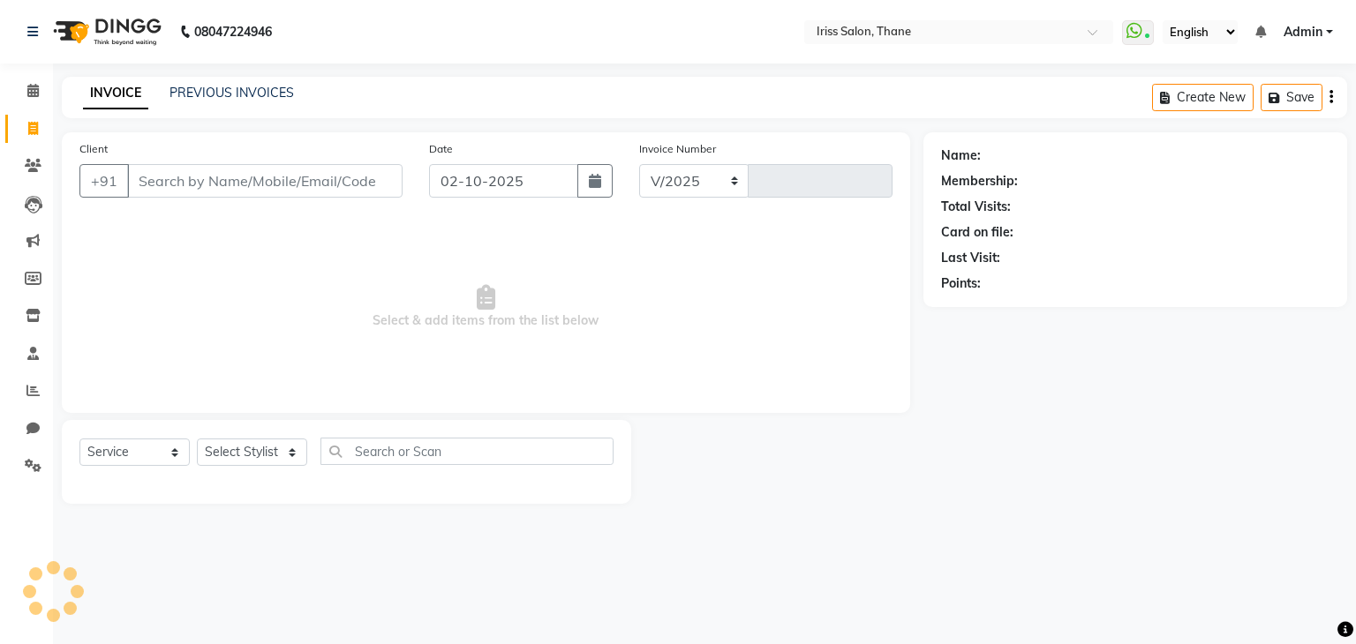
select select "7676"
type input "1990"
select select "product"
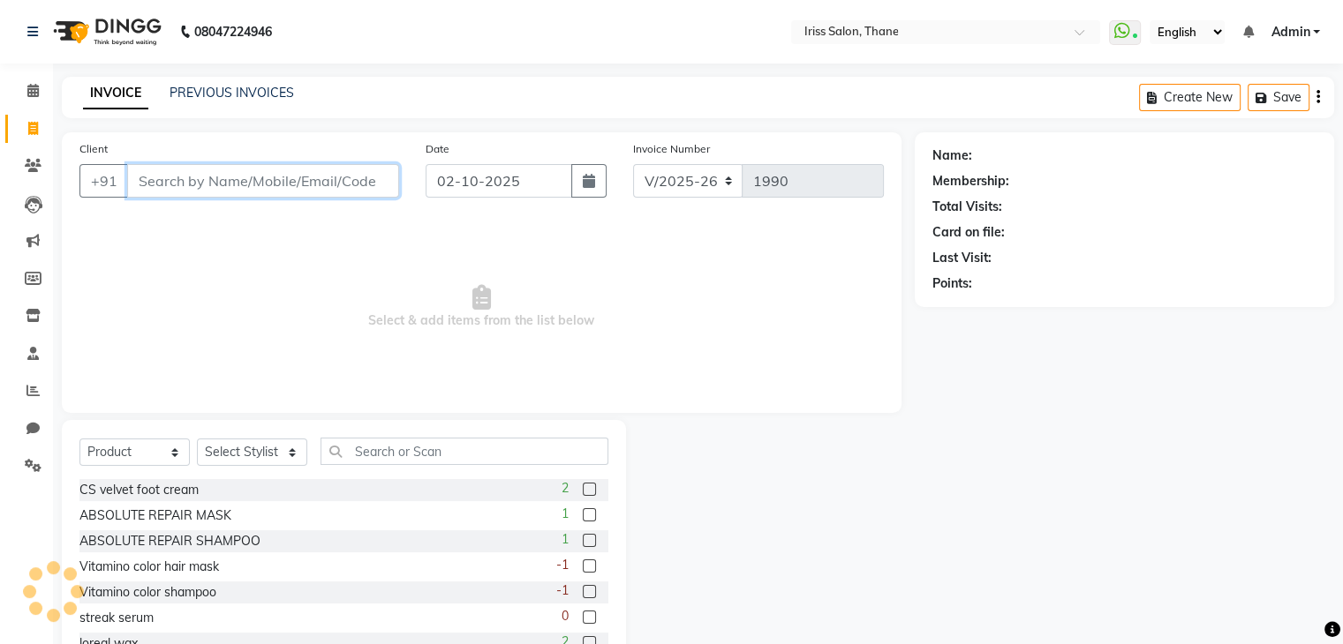
click at [171, 184] on input "Client" at bounding box center [263, 181] width 272 height 34
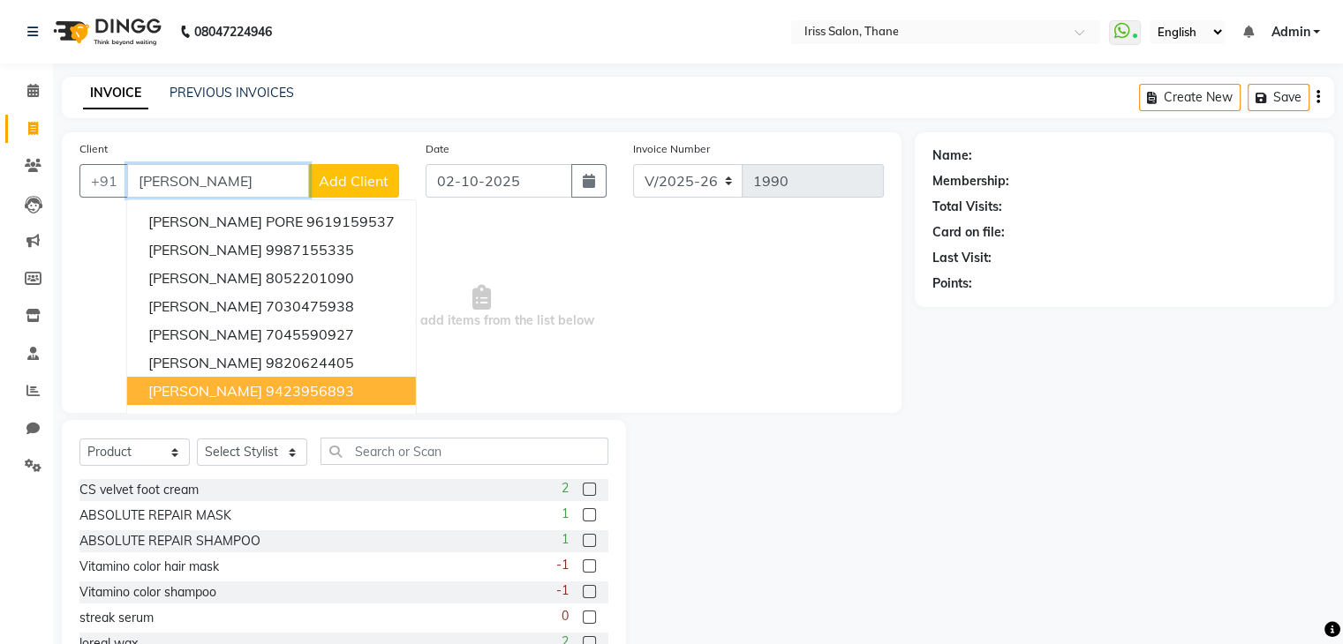
click at [256, 396] on span "Harsha Godhwani" at bounding box center [205, 391] width 114 height 18
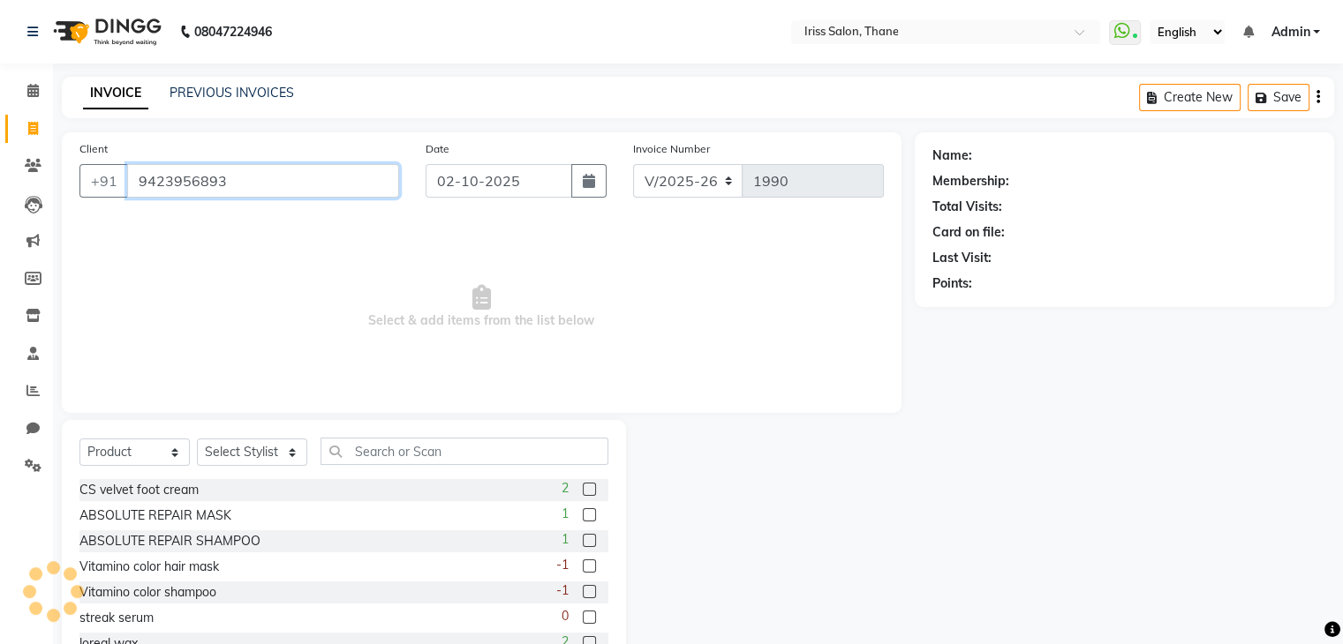
type input "9423956893"
click at [144, 462] on select "Select Service Product Membership Package Voucher Prepaid Gift Card" at bounding box center [134, 452] width 110 height 27
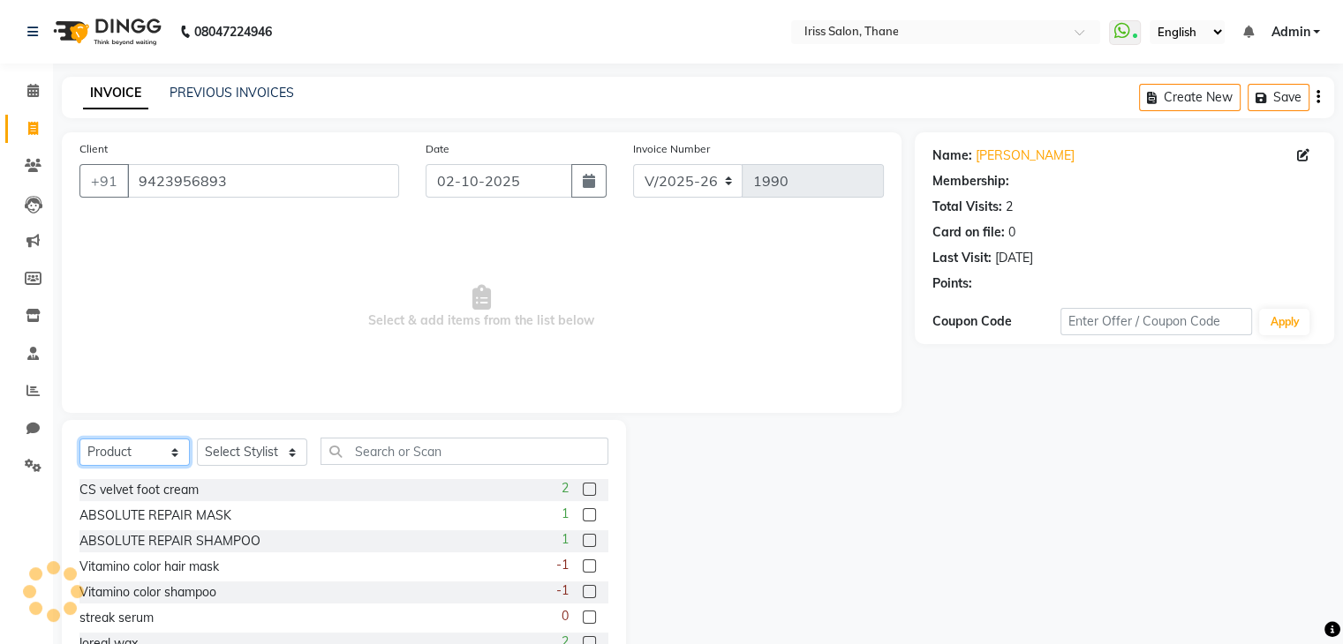
select select "service"
click at [79, 440] on select "Select Service Product Membership Package Voucher Prepaid Gift Card" at bounding box center [134, 452] width 110 height 27
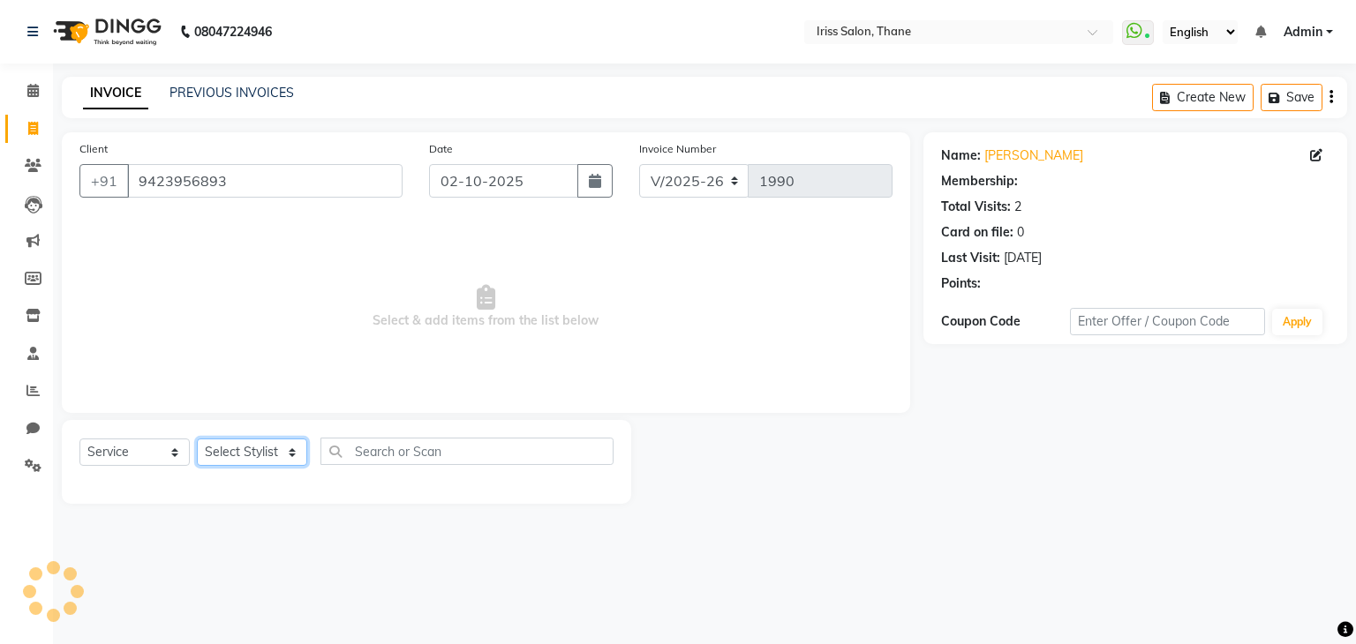
click at [269, 464] on select "Select Stylist Alzeem salmani irshad mehul mamania Nishi mishra prerana Priyank…" at bounding box center [252, 452] width 110 height 27
select select "68361"
click at [197, 440] on select "Select Stylist Alzeem salmani irshad mehul mamania Nishi mishra prerana Priyank…" at bounding box center [252, 452] width 110 height 27
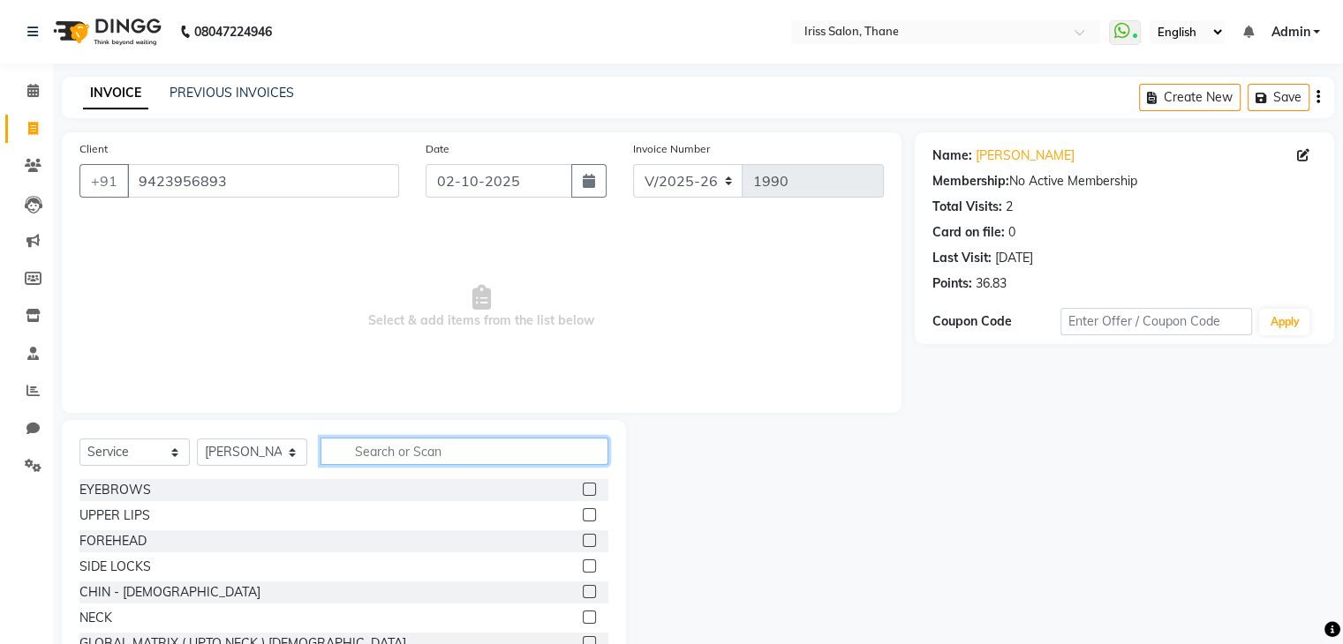
click at [357, 446] on input "text" at bounding box center [464, 451] width 288 height 27
click at [583, 488] on label at bounding box center [589, 489] width 13 height 13
click at [583, 488] on input "checkbox" at bounding box center [588, 490] width 11 height 11
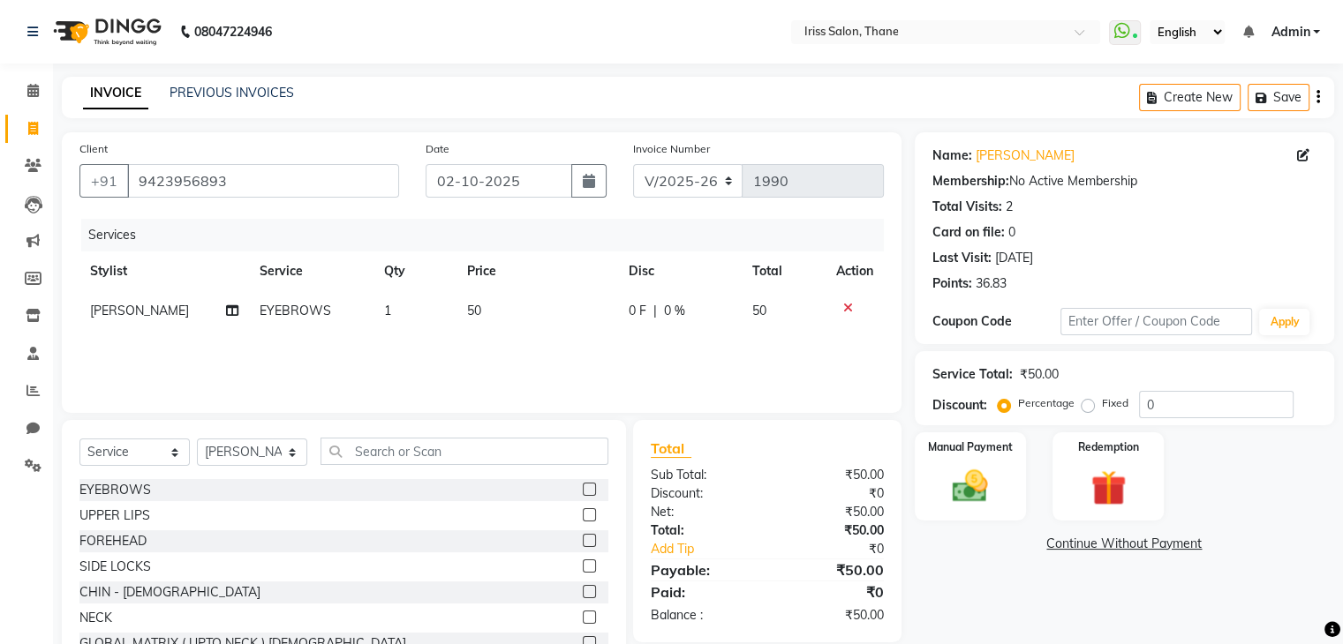
click at [583, 493] on label at bounding box center [589, 489] width 13 height 13
click at [583, 493] on input "checkbox" at bounding box center [588, 490] width 11 height 11
checkbox input "false"
click at [583, 514] on label at bounding box center [589, 514] width 13 height 13
click at [583, 514] on input "checkbox" at bounding box center [588, 515] width 11 height 11
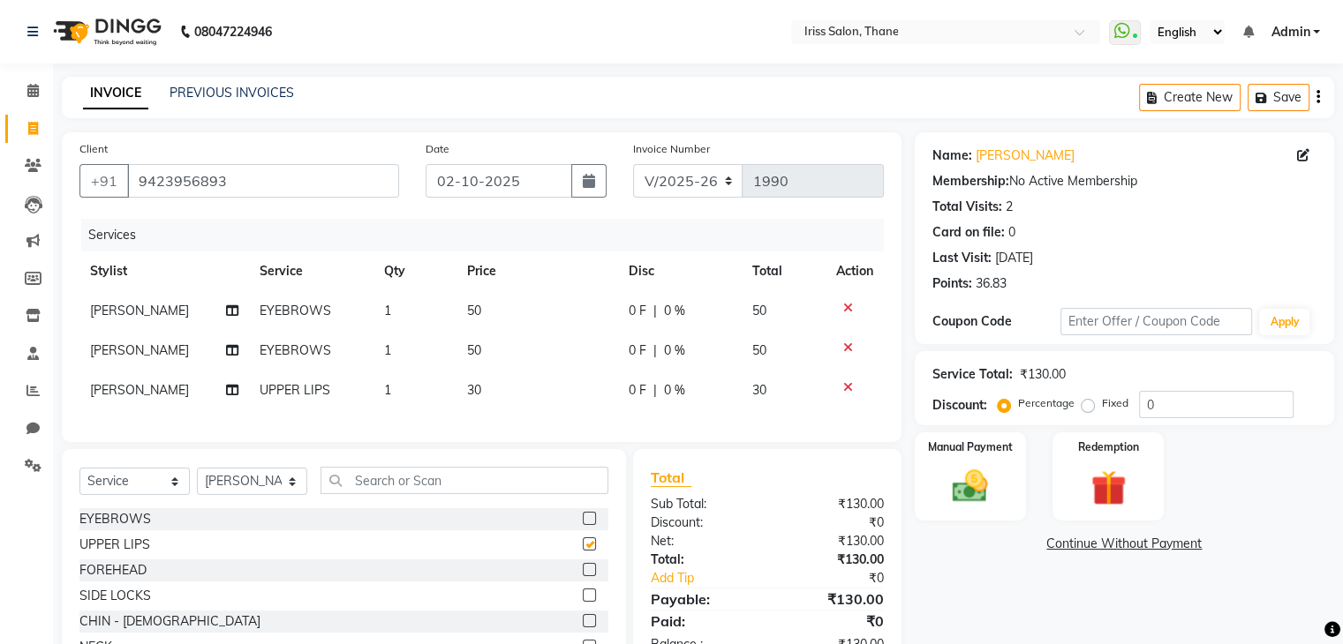
checkbox input "false"
click at [583, 576] on label at bounding box center [589, 569] width 13 height 13
click at [583, 576] on input "checkbox" at bounding box center [588, 570] width 11 height 11
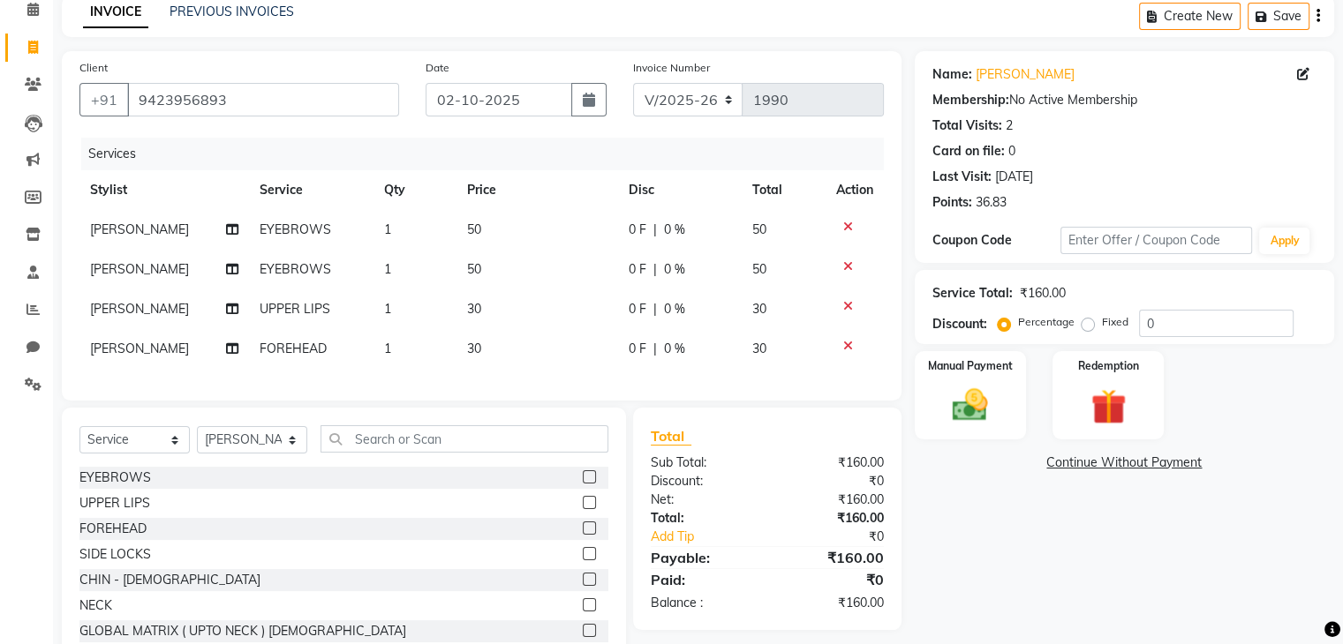
scroll to position [146, 0]
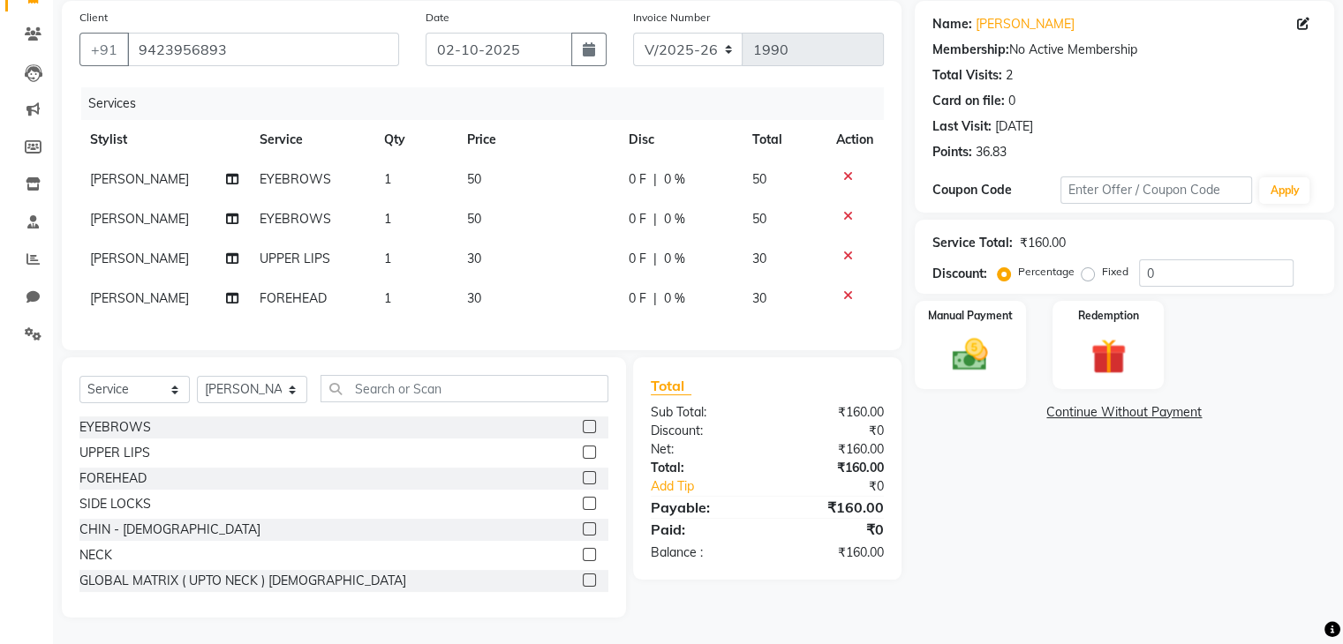
click at [583, 474] on label at bounding box center [589, 477] width 13 height 13
click at [583, 474] on input "checkbox" at bounding box center [588, 478] width 11 height 11
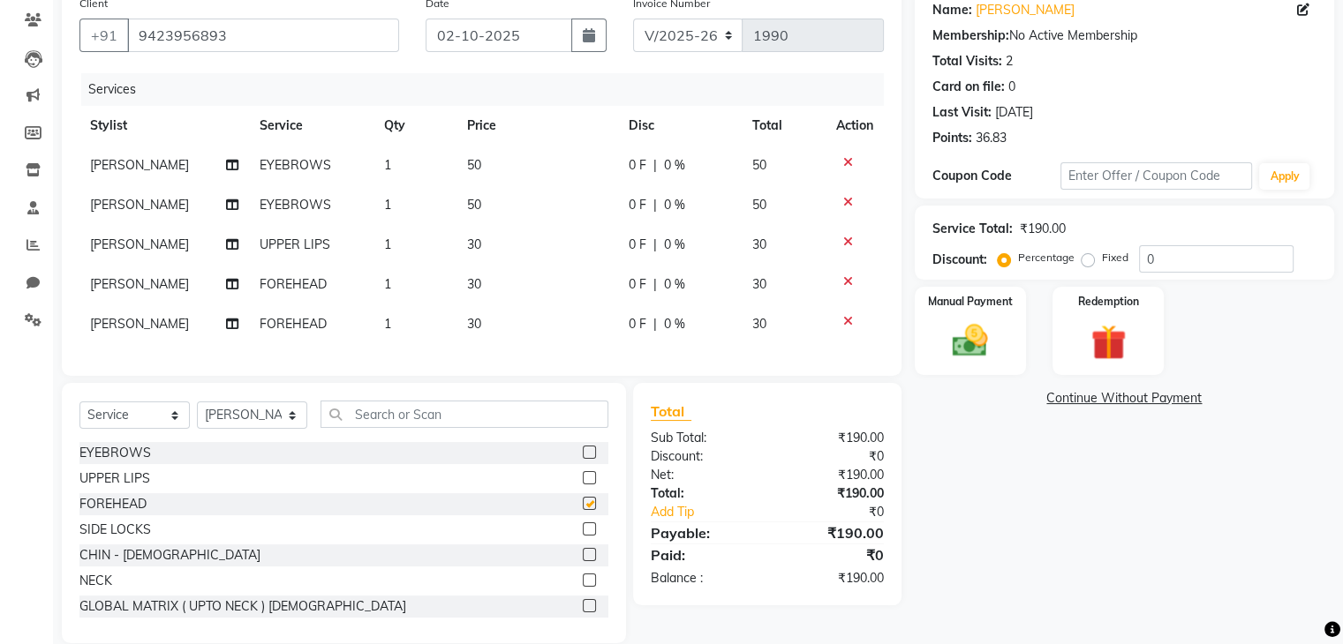
checkbox input "false"
click at [977, 352] on img at bounding box center [969, 341] width 59 height 42
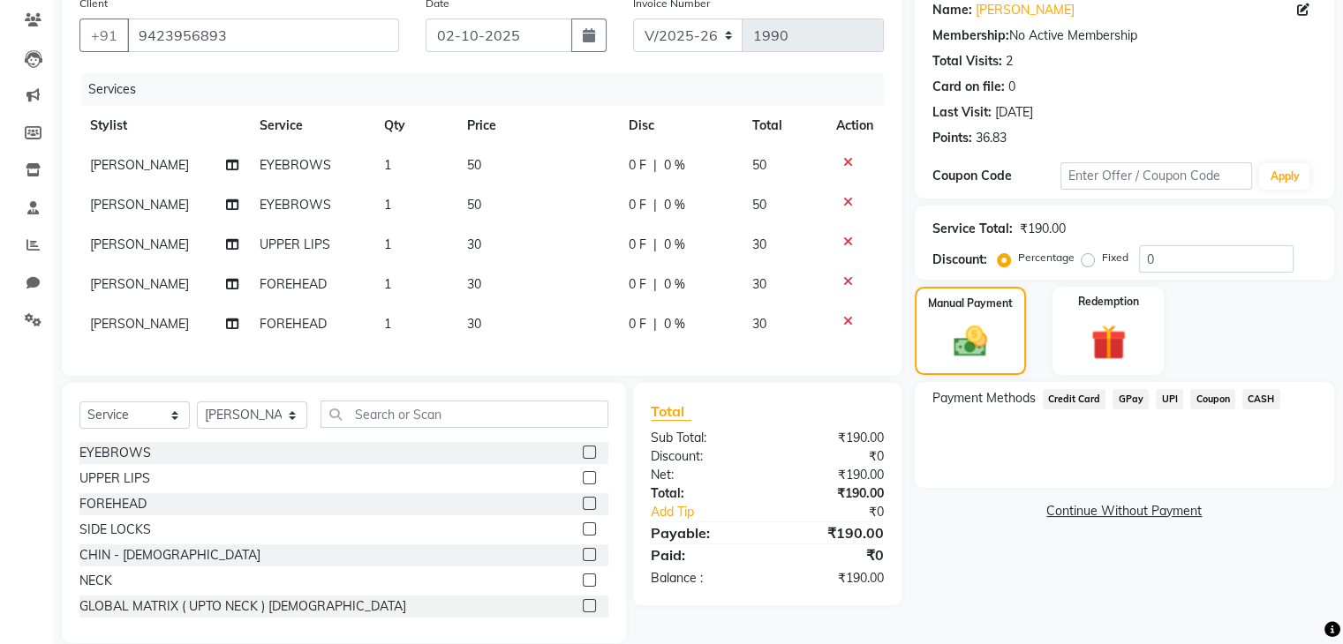
click at [1246, 401] on span "CASH" at bounding box center [1261, 399] width 38 height 20
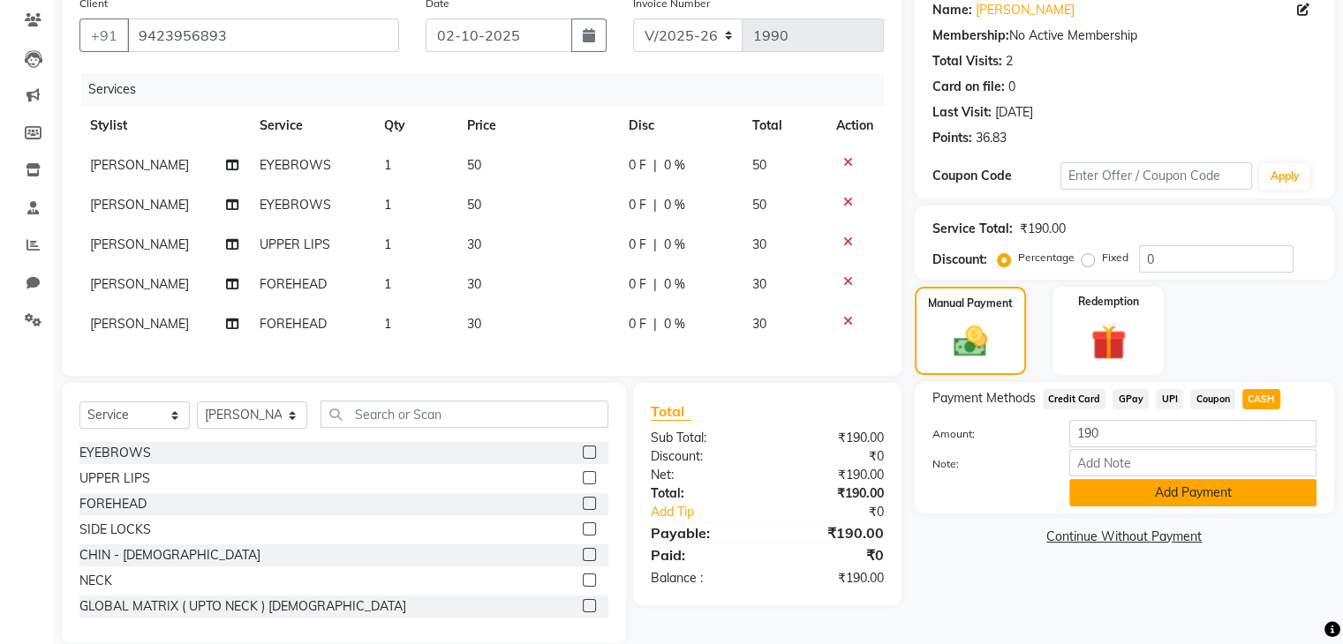
click at [1182, 491] on button "Add Payment" at bounding box center [1192, 492] width 247 height 27
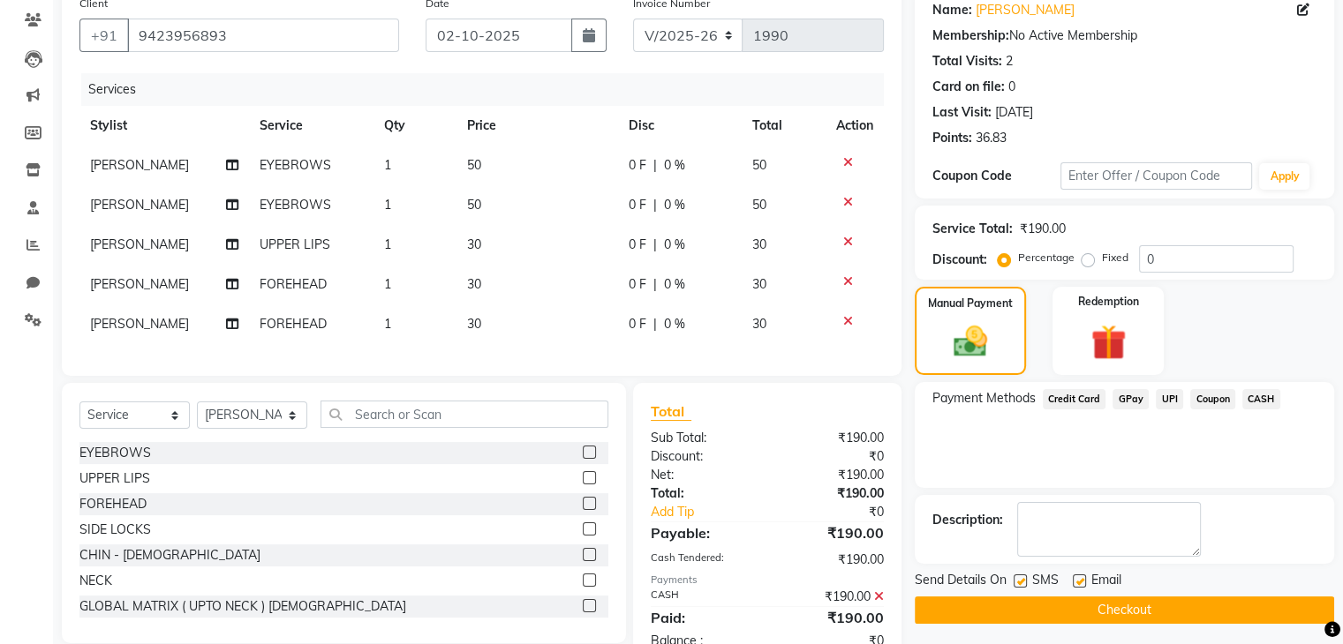
drag, startPoint x: 1340, startPoint y: 472, endPoint x: 1350, endPoint y: 606, distance: 133.7
click at [1342, 499] on html "08047224946 Select Location × Iriss Salon, Thane WhatsApp Status ✕ Status: Conn…" at bounding box center [671, 176] width 1343 height 644
click at [1272, 597] on button "Checkout" at bounding box center [1124, 610] width 419 height 27
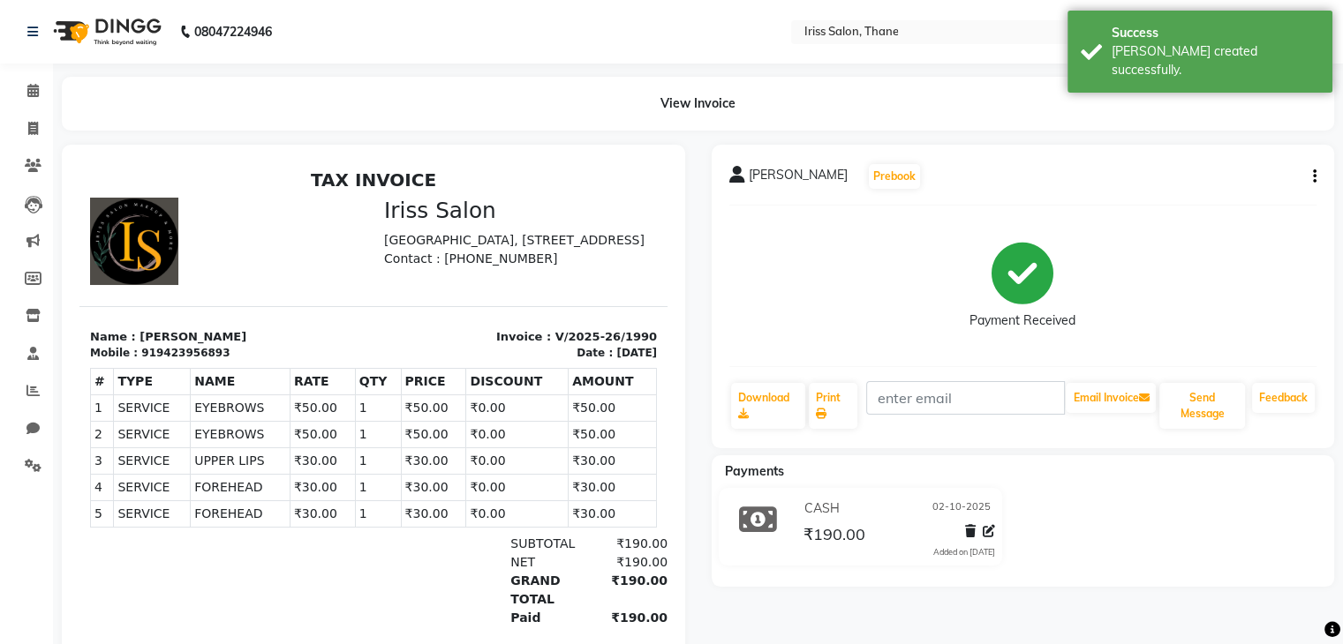
click at [353, 109] on div "View Invoice" at bounding box center [698, 104] width 1272 height 54
click at [31, 131] on icon at bounding box center [33, 128] width 10 height 13
select select "service"
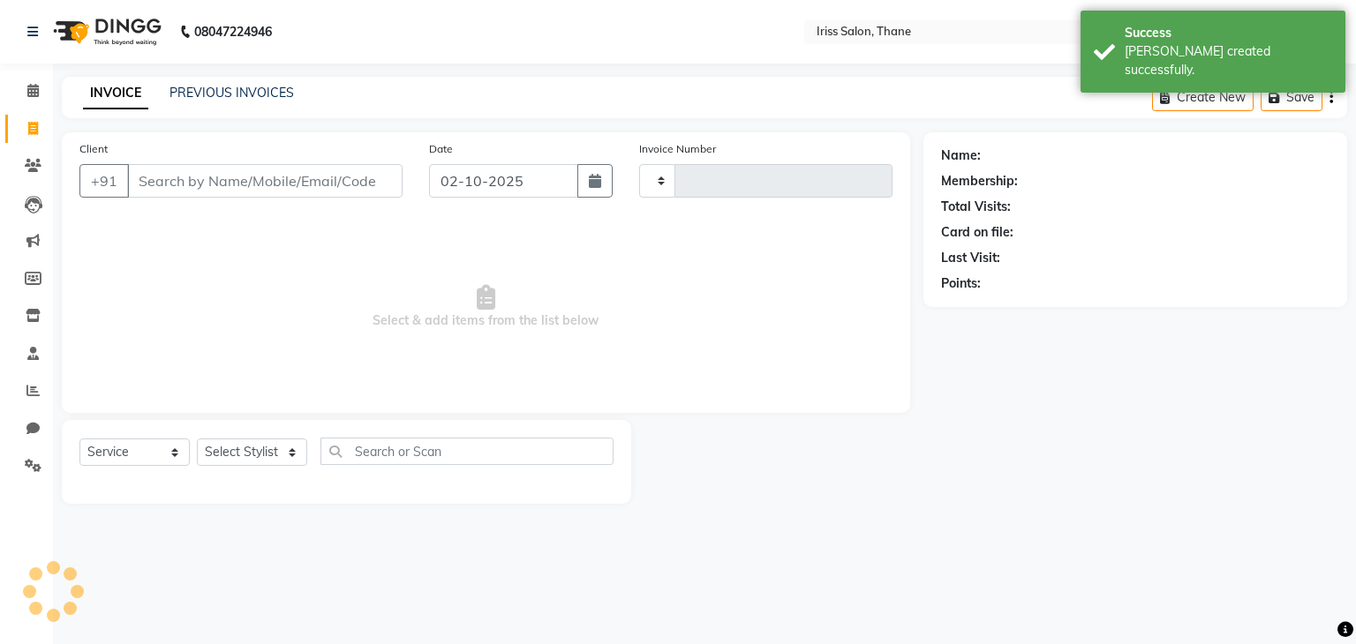
type input "1991"
select select "7676"
click at [240, 88] on link "PREVIOUS INVOICES" at bounding box center [231, 93] width 124 height 16
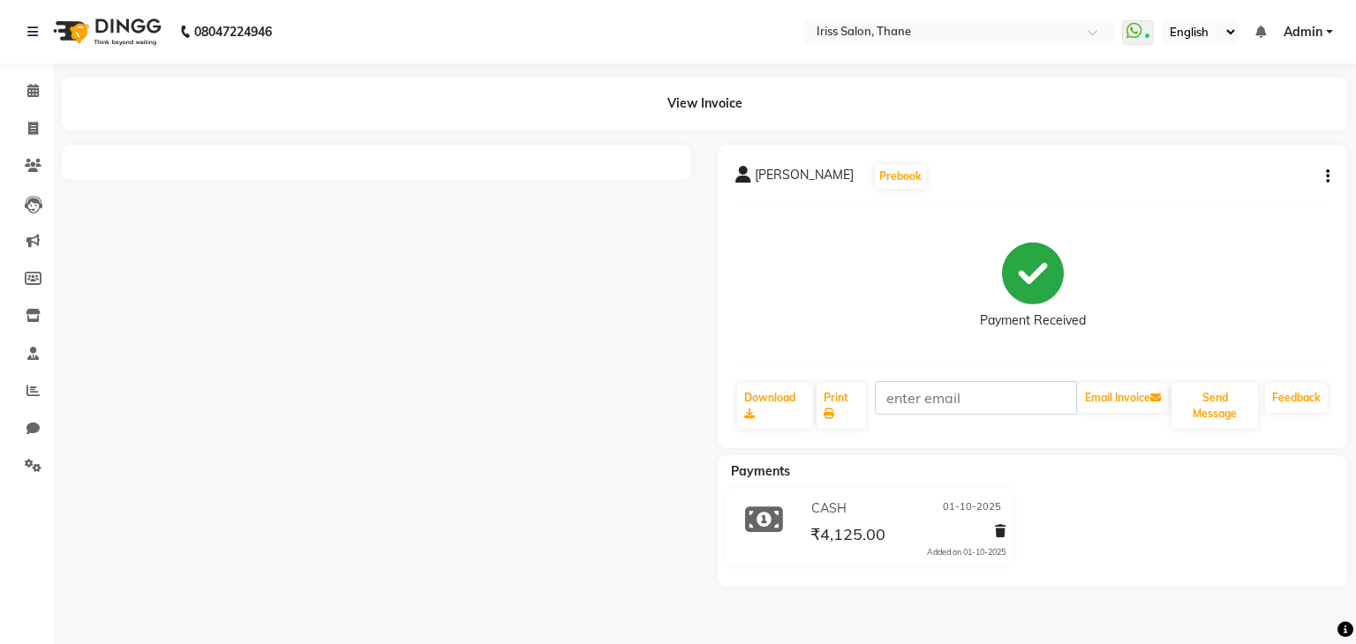
click at [1331, 175] on div "[PERSON_NAME] Prebook Payment Received Download Print Email Invoice Send Messag…" at bounding box center [1032, 297] width 629 height 304
click at [1327, 177] on icon "button" at bounding box center [1328, 177] width 4 height 1
click at [1241, 196] on div "Edit Invoice" at bounding box center [1239, 199] width 121 height 22
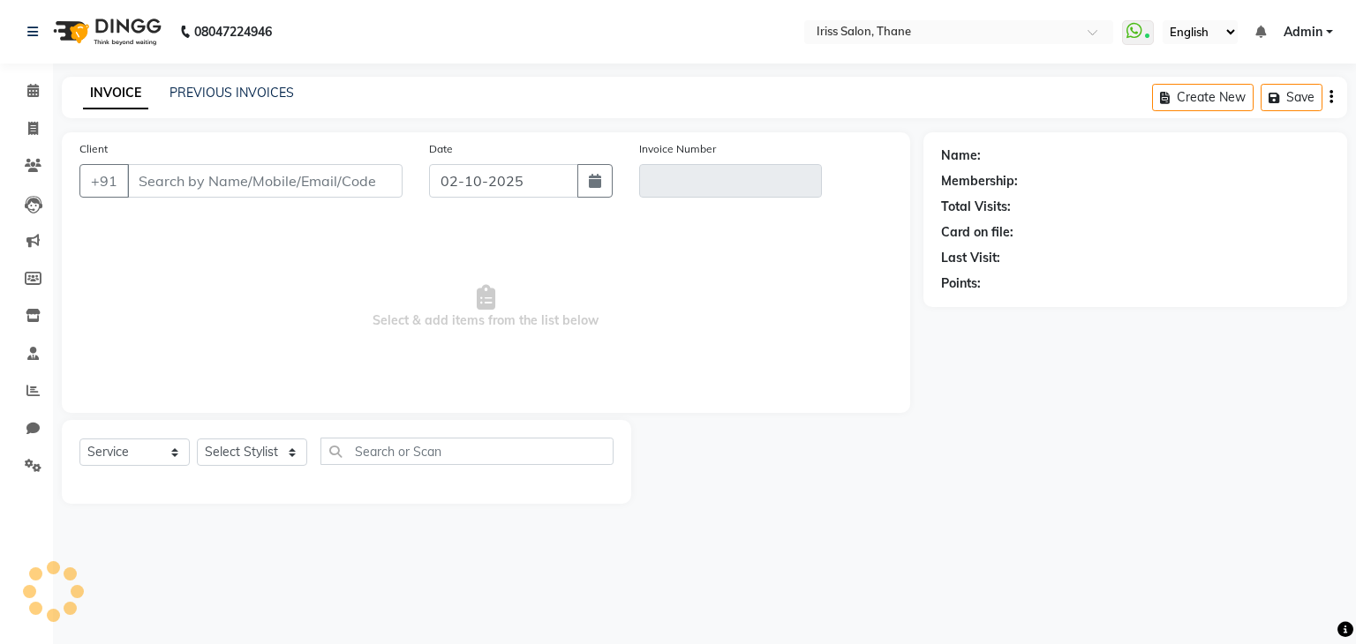
select select "product"
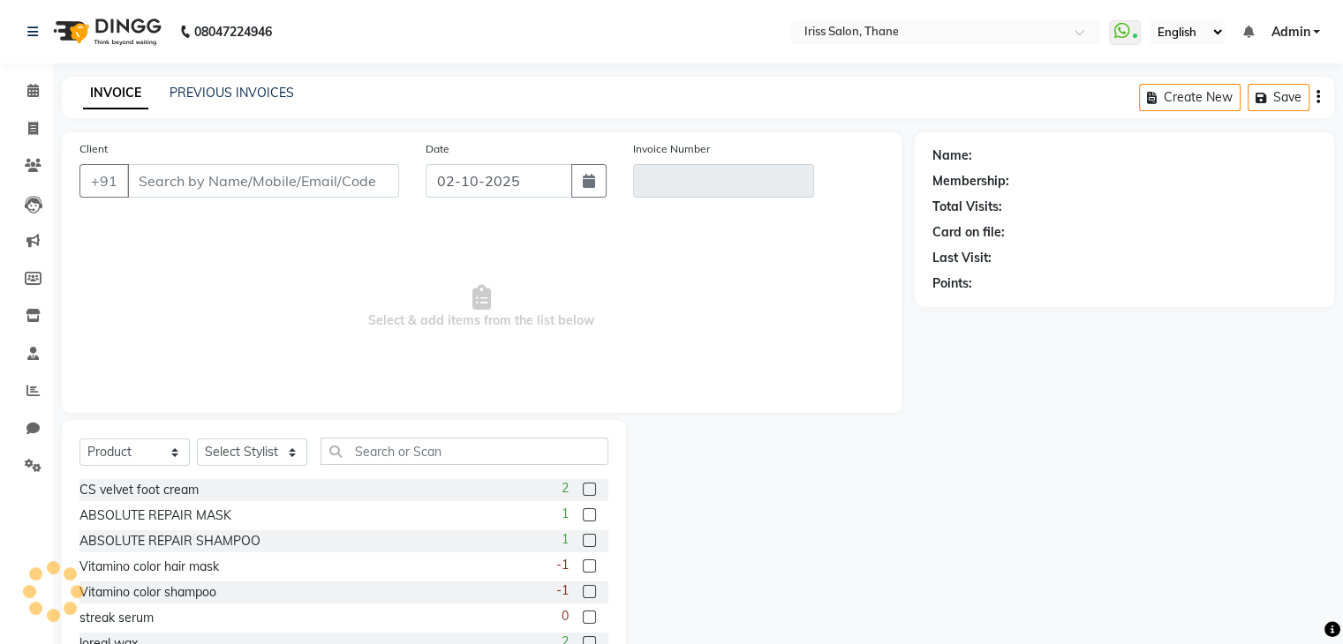
type input "9163795981"
type input "V/2025-26/1974"
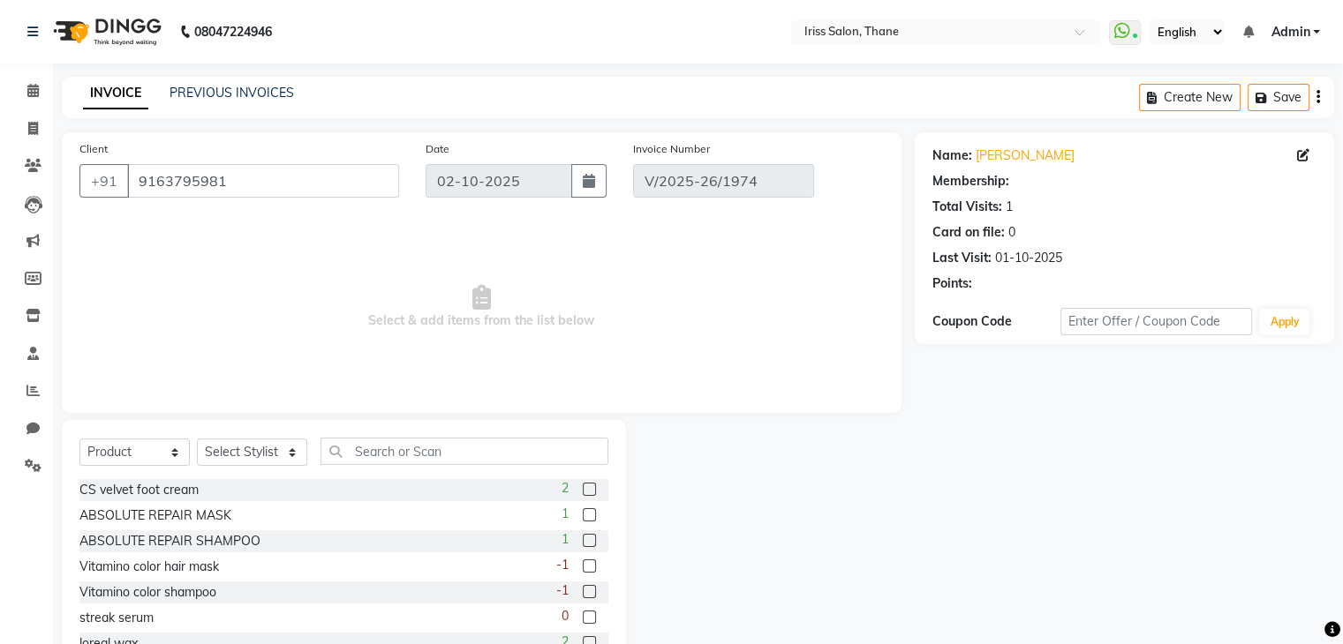
select select "1: Object"
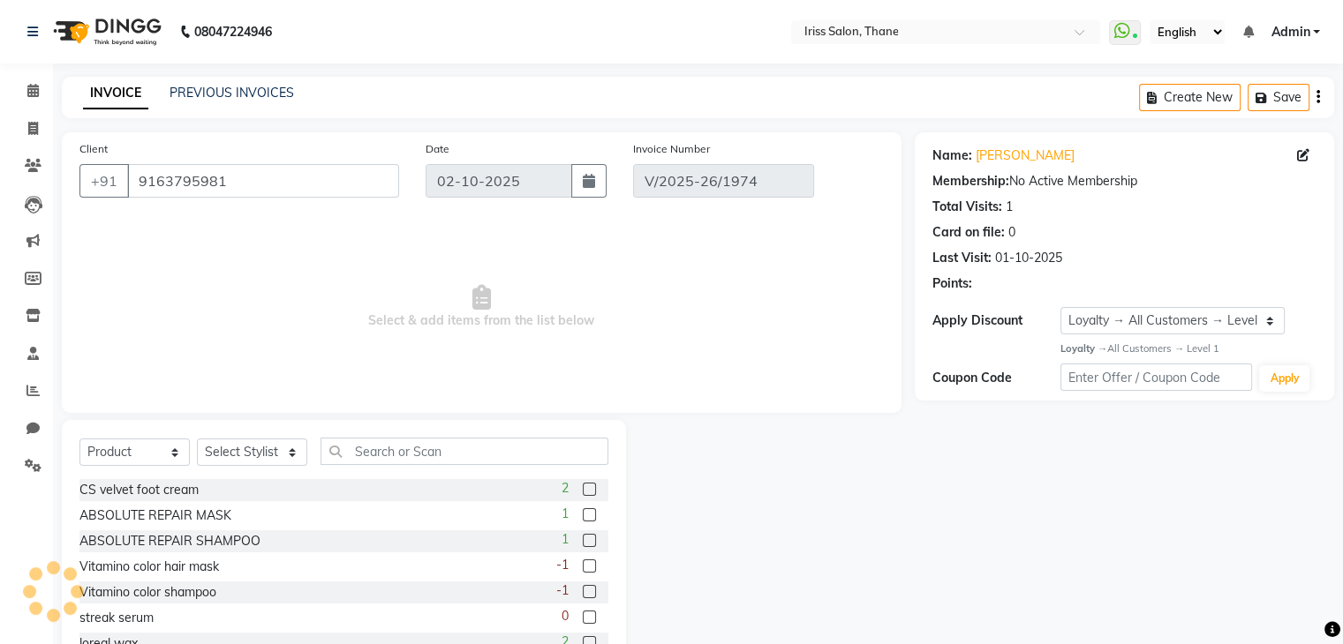
type input "01-10-2025"
select select "select"
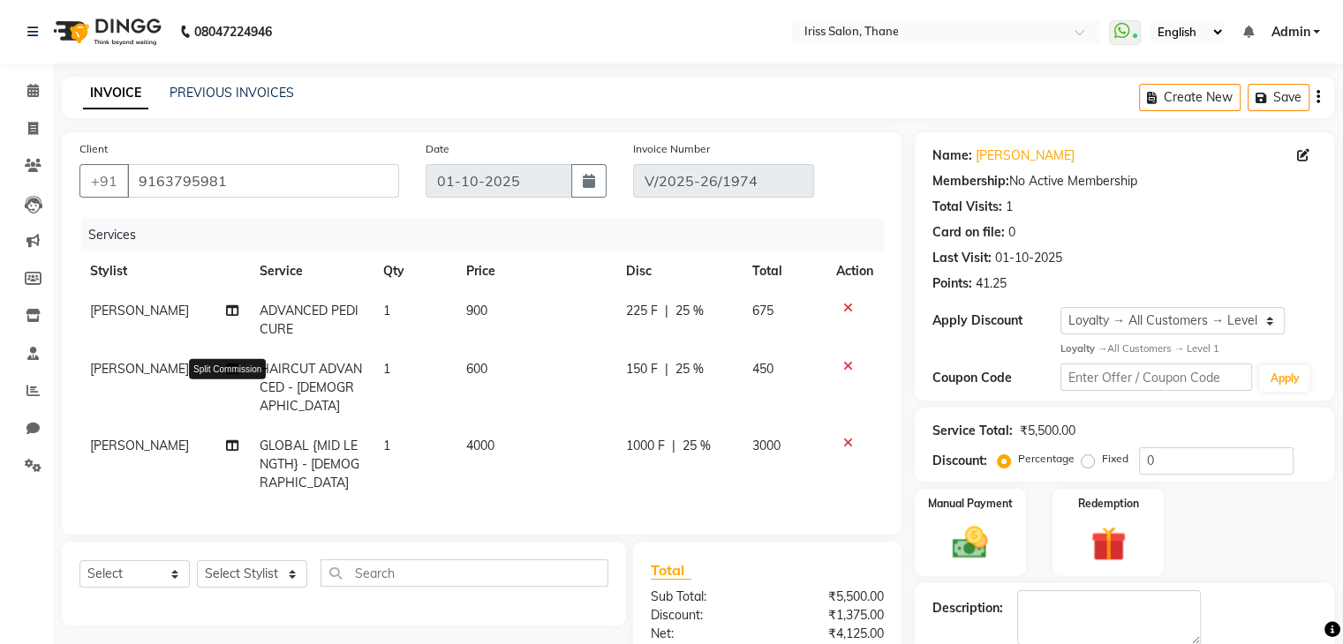
click at [226, 370] on icon at bounding box center [232, 369] width 12 height 12
select select "67965"
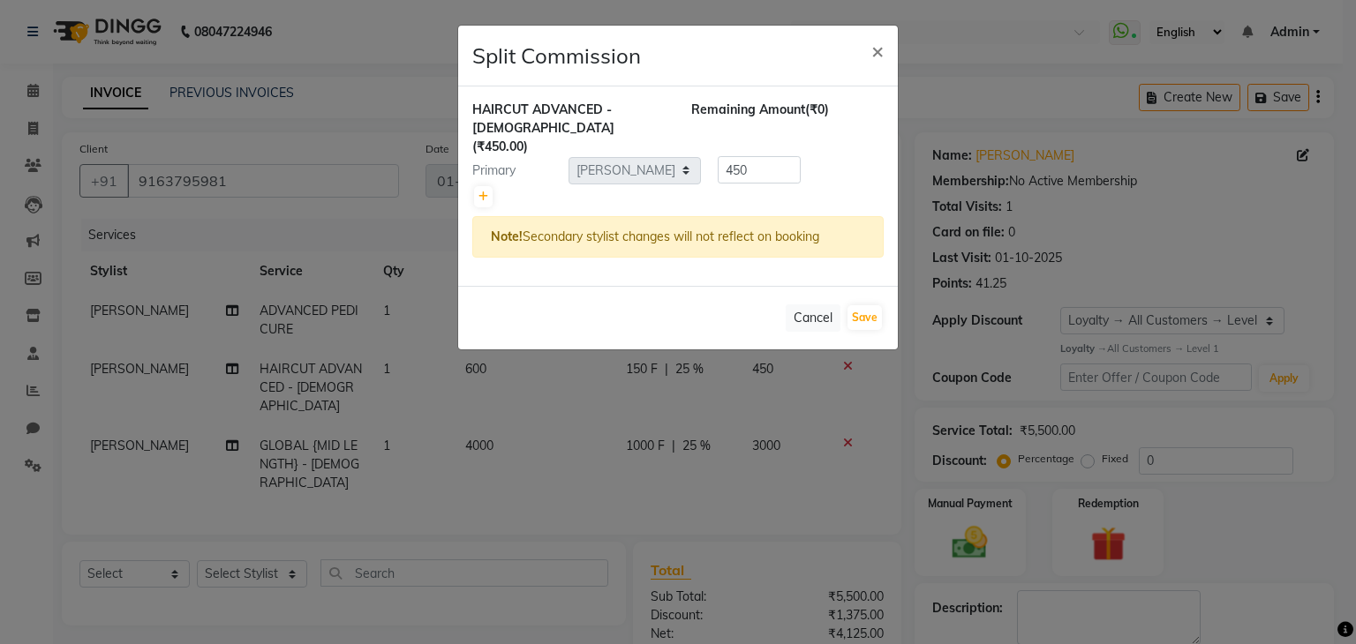
click at [379, 467] on ngb-modal-window "Split Commission × HAIRCUT ADVANCED - [DEMOGRAPHIC_DATA] (₹450.00) Remaining Am…" at bounding box center [678, 322] width 1356 height 644
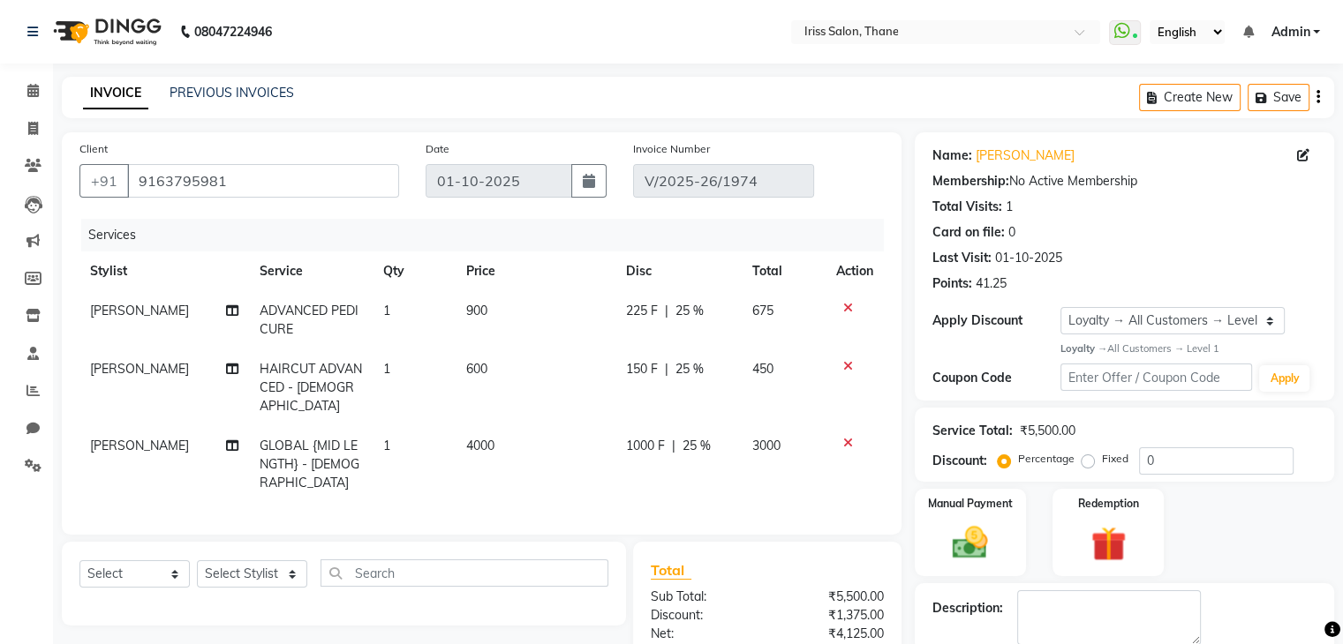
click at [127, 365] on span "[PERSON_NAME]" at bounding box center [139, 369] width 99 height 16
select select "67965"
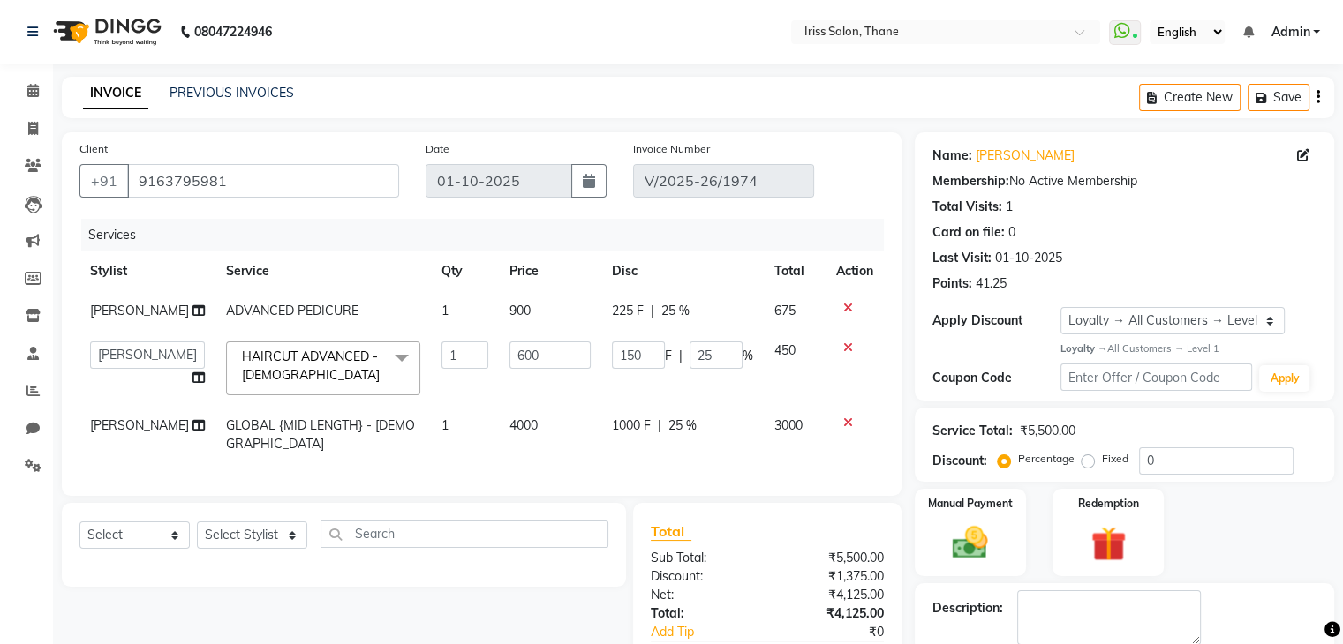
click at [127, 365] on select "Alzeem [PERSON_NAME] [PERSON_NAME] Nishi [PERSON_NAME] [PERSON_NAME] [PERSON_NA…" at bounding box center [147, 355] width 115 height 27
select select "68837"
click at [118, 433] on span "[PERSON_NAME]" at bounding box center [139, 426] width 99 height 16
select select "67965"
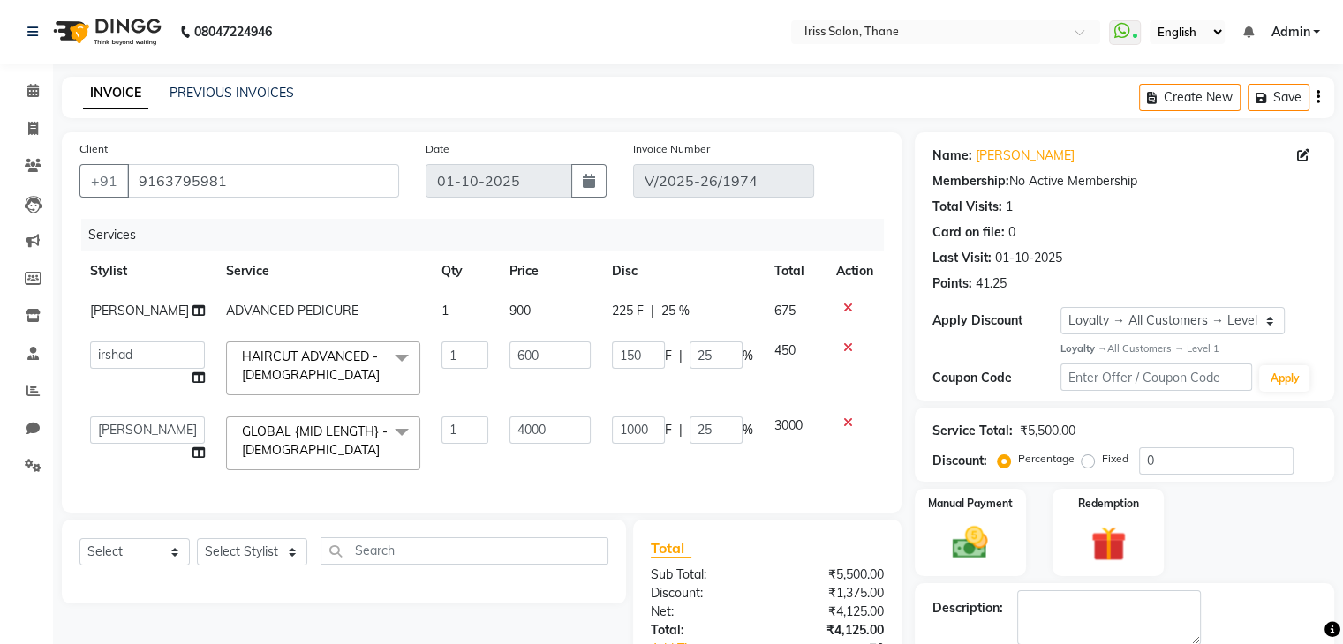
click at [118, 444] on select "Alzeem [PERSON_NAME] [PERSON_NAME] Nishi [PERSON_NAME] [PERSON_NAME] [PERSON_NA…" at bounding box center [147, 430] width 115 height 27
select select "68837"
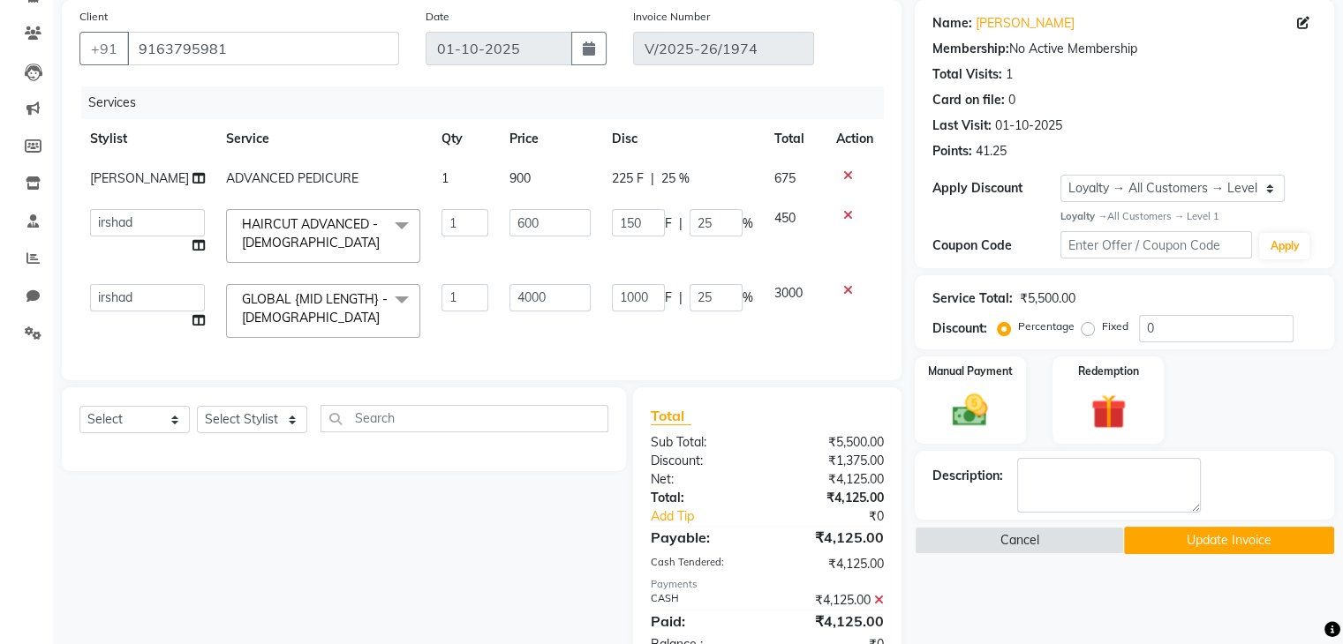
scroll to position [153, 0]
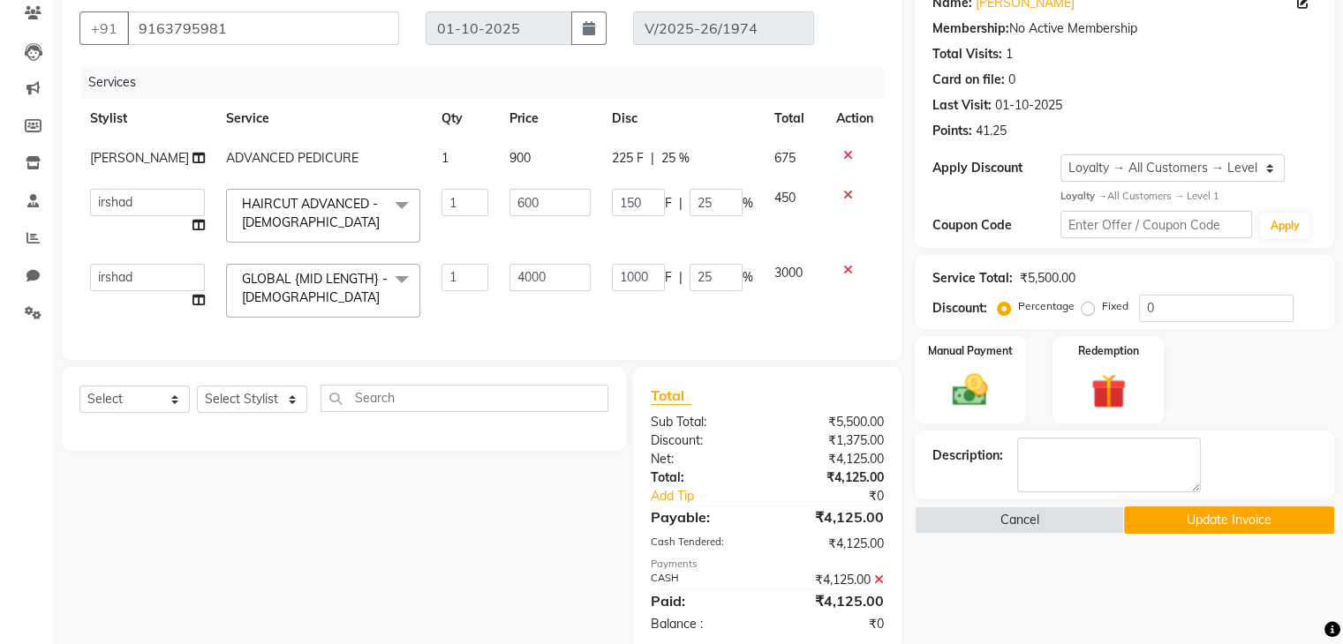
click at [1214, 516] on button "Update Invoice" at bounding box center [1229, 520] width 210 height 27
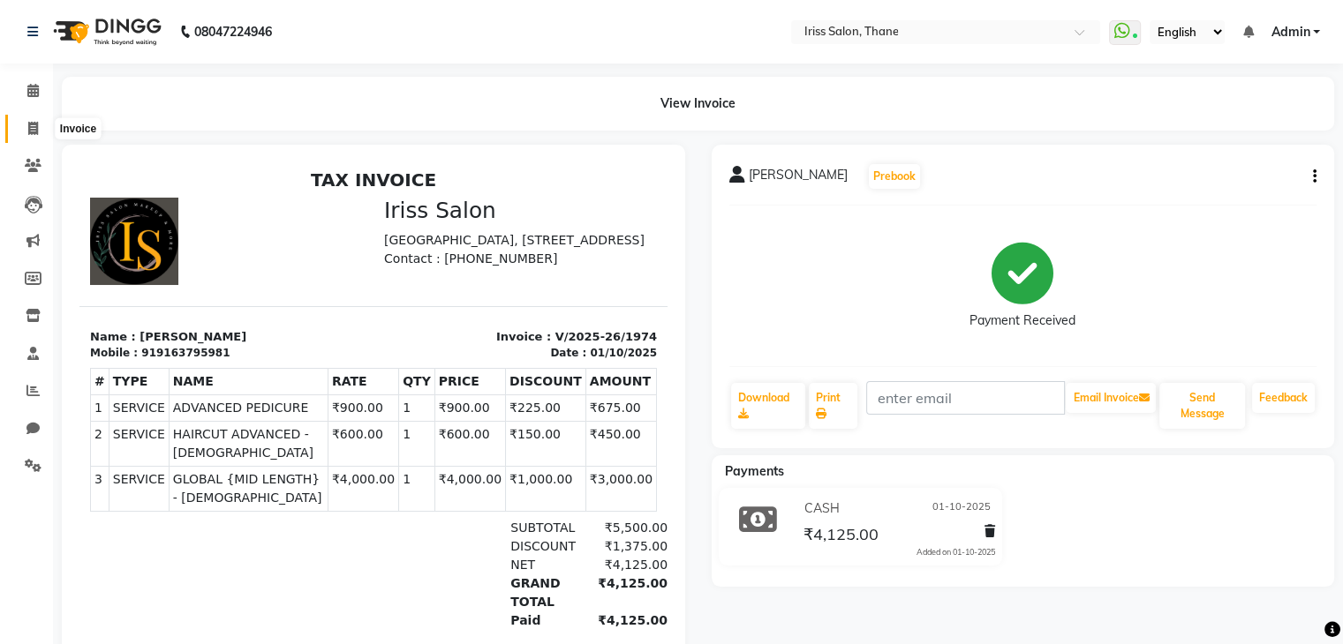
click at [36, 129] on icon at bounding box center [33, 128] width 10 height 13
select select "service"
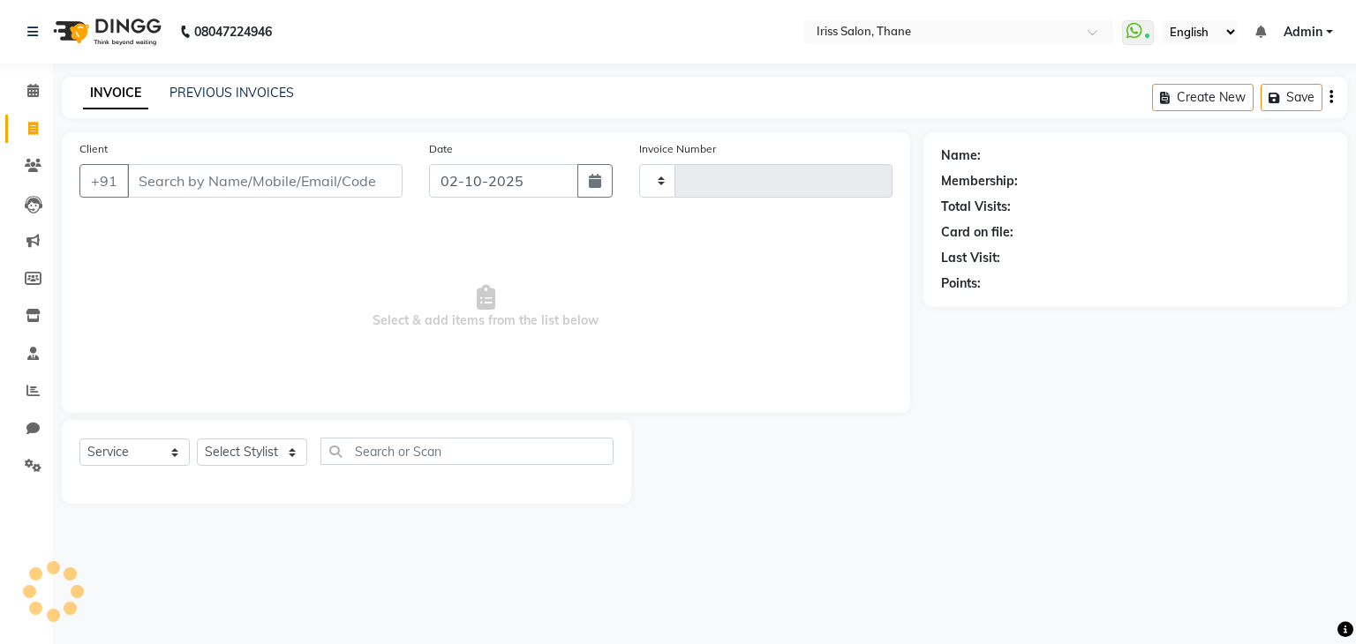
type input "1988"
select select "7676"
select select "product"
select select "7676"
select select "product"
